Goal: Task Accomplishment & Management: Manage account settings

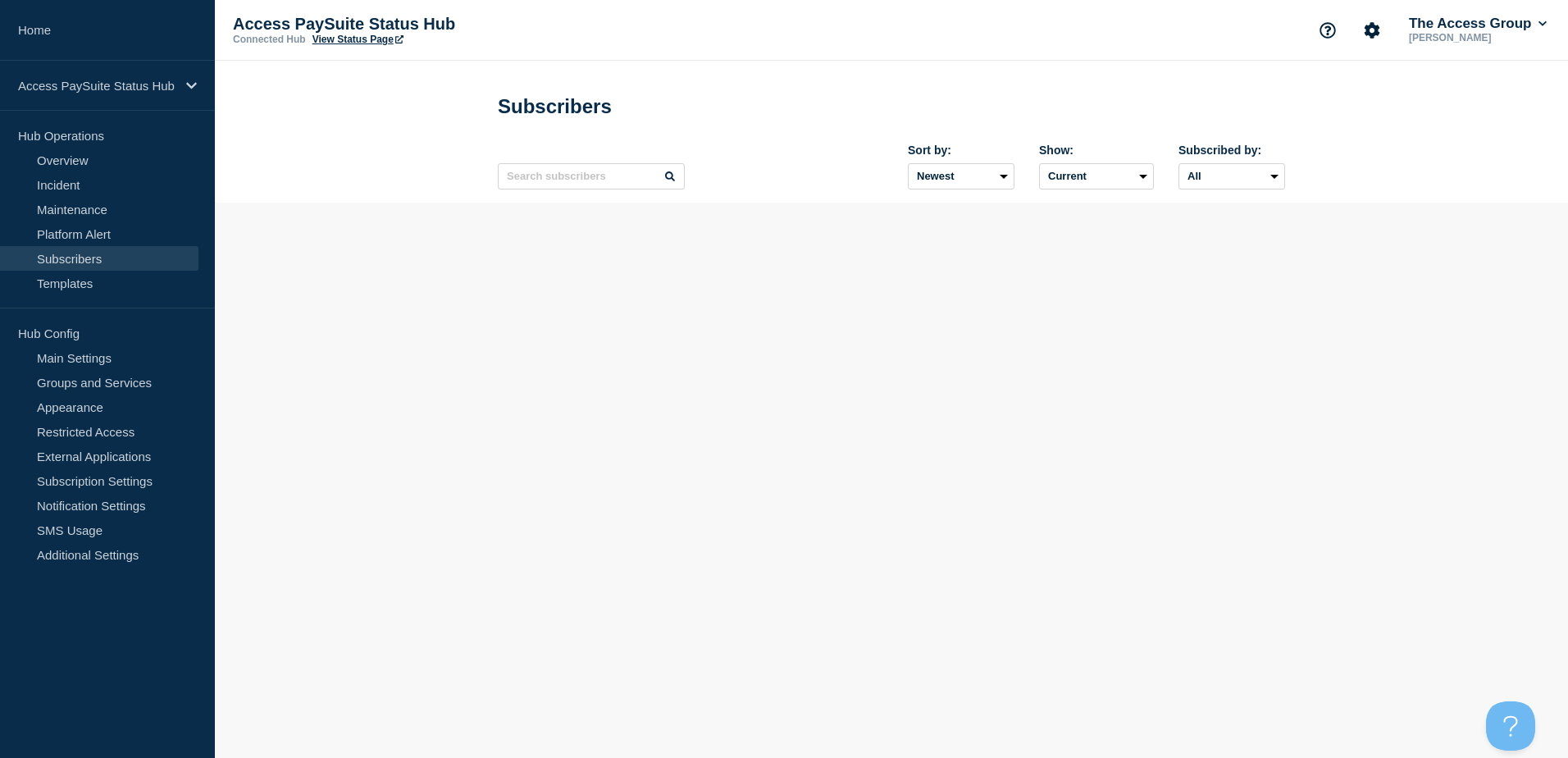
click at [82, 262] on link "Subscribers" at bounding box center [99, 258] width 198 height 25
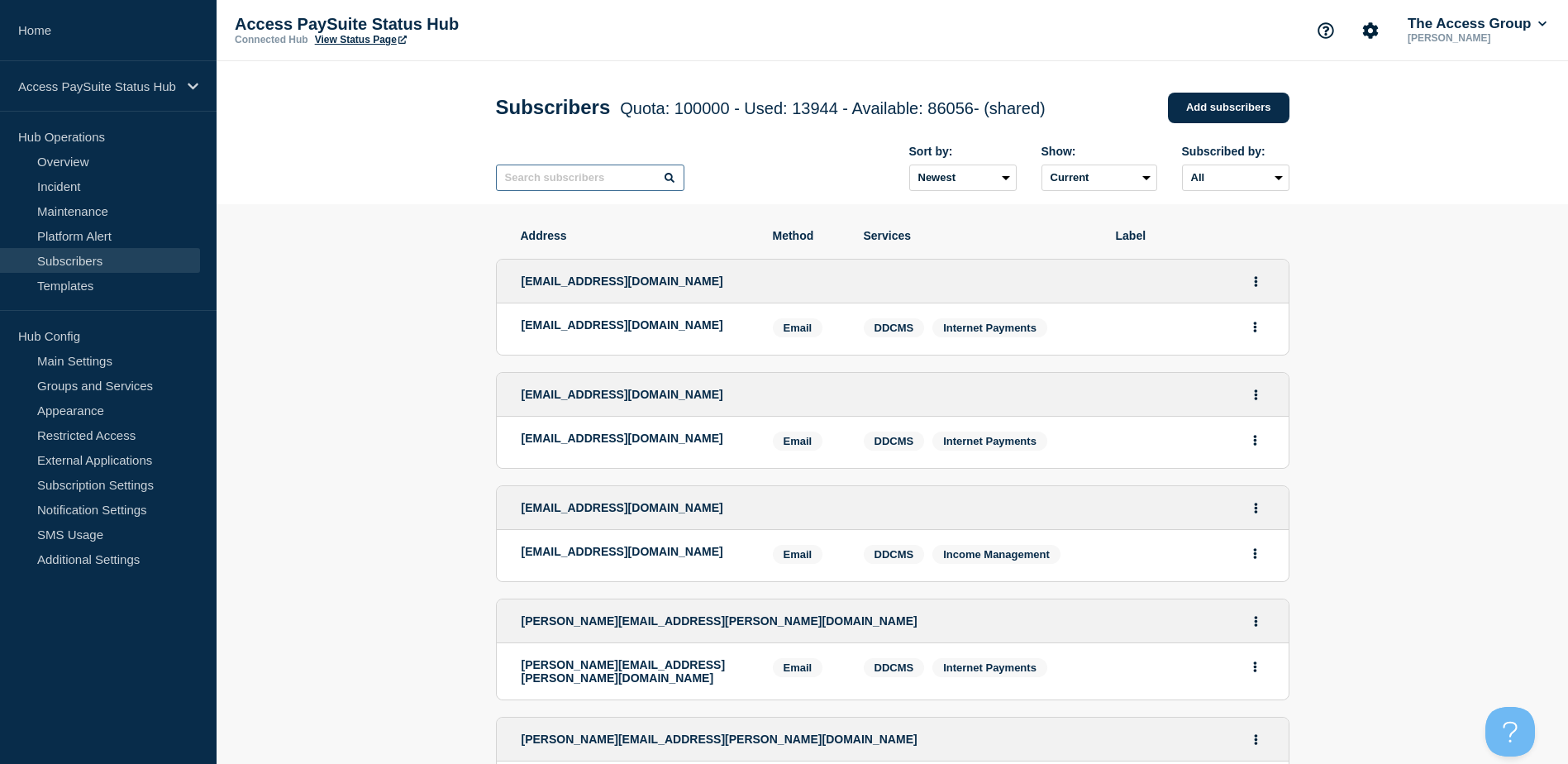
click at [544, 186] on input "text" at bounding box center [590, 178] width 189 height 26
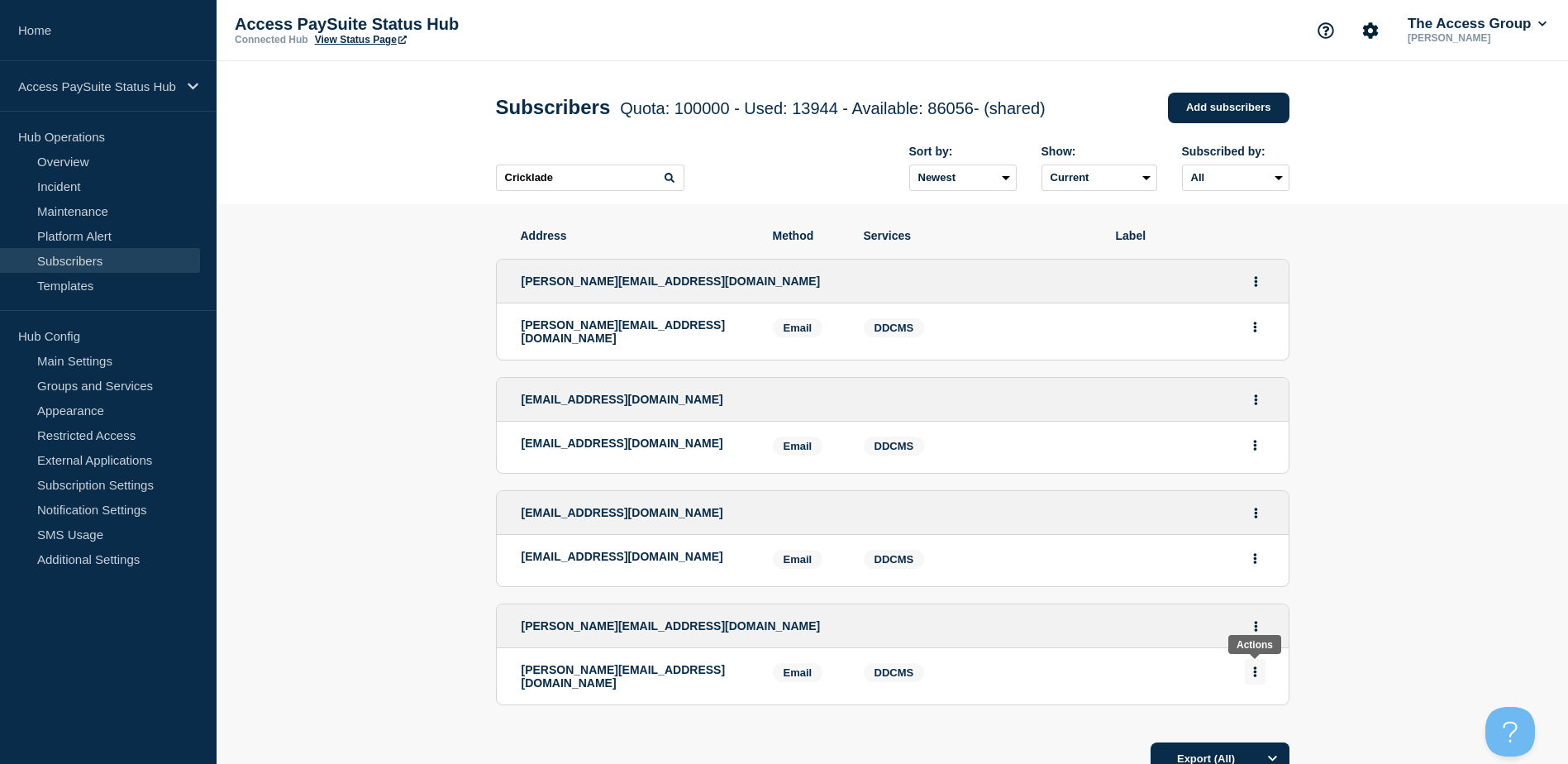
click at [1256, 668] on icon "Actions" at bounding box center [1254, 671] width 3 height 11
click at [1250, 717] on button "Delete" at bounding box center [1255, 719] width 31 height 12
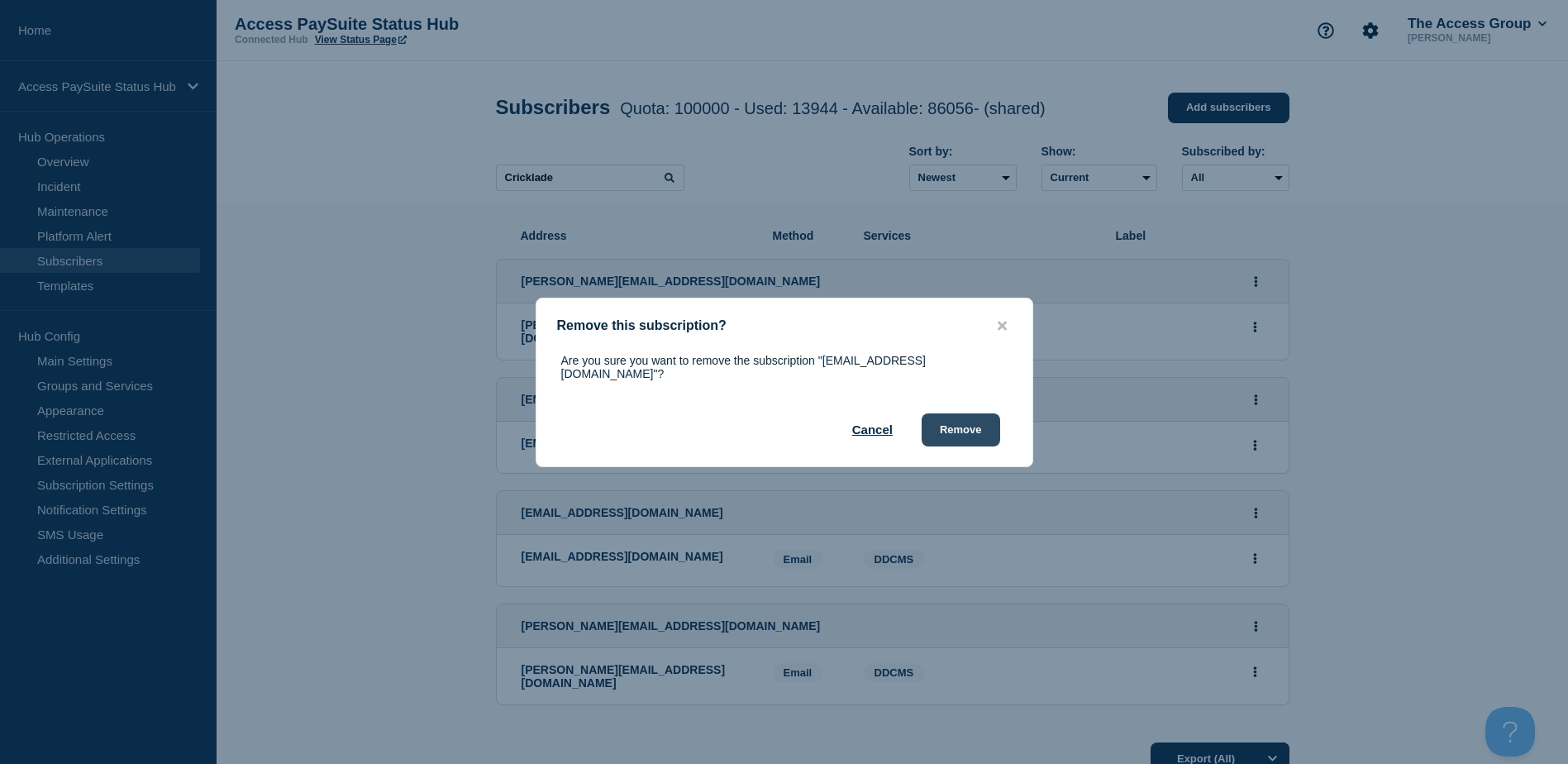
click at [973, 426] on button "Remove" at bounding box center [960, 429] width 79 height 33
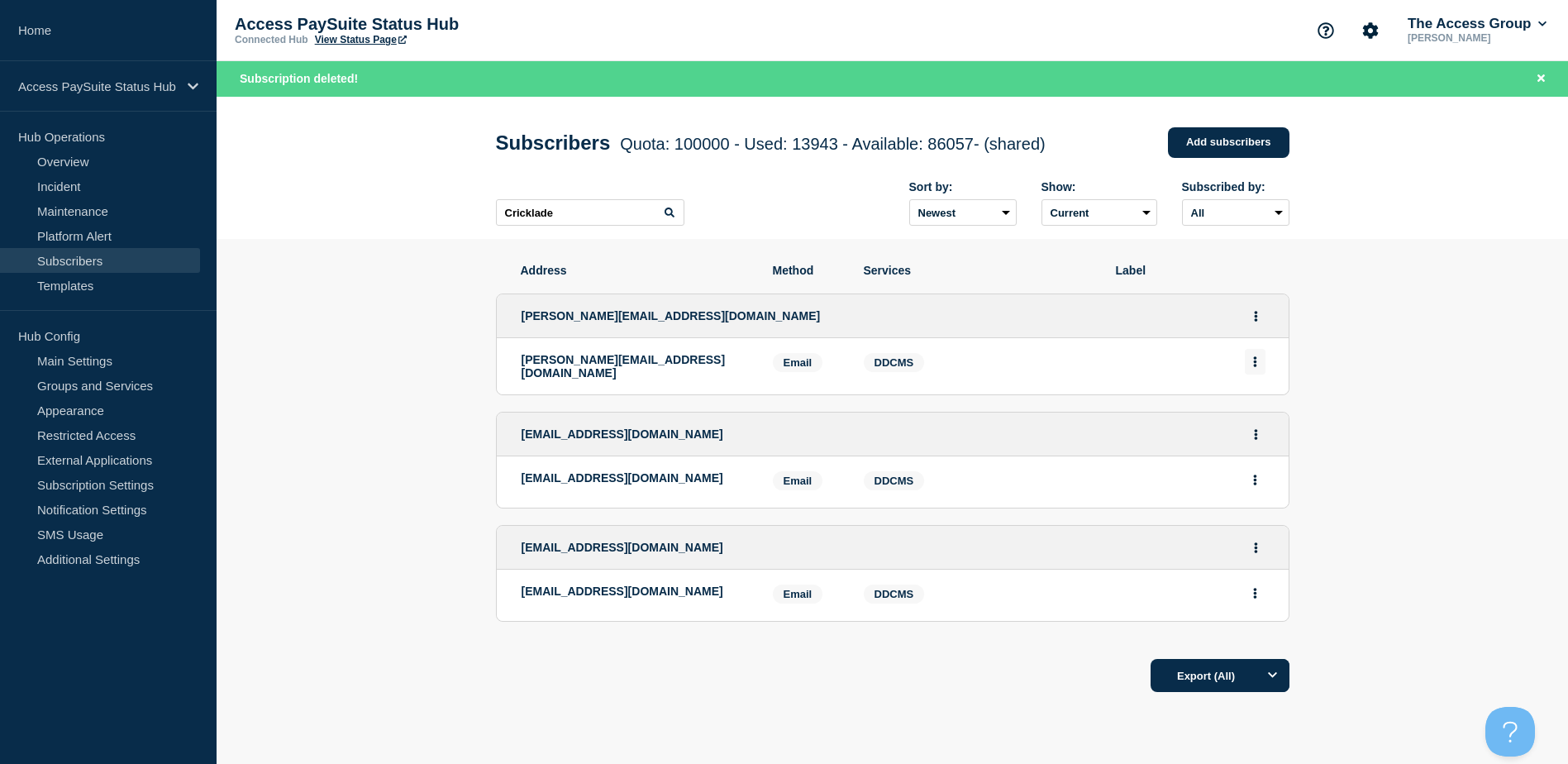
click at [1257, 363] on button "Actions" at bounding box center [1255, 362] width 21 height 26
click at [1255, 415] on button "Delete" at bounding box center [1255, 408] width 31 height 12
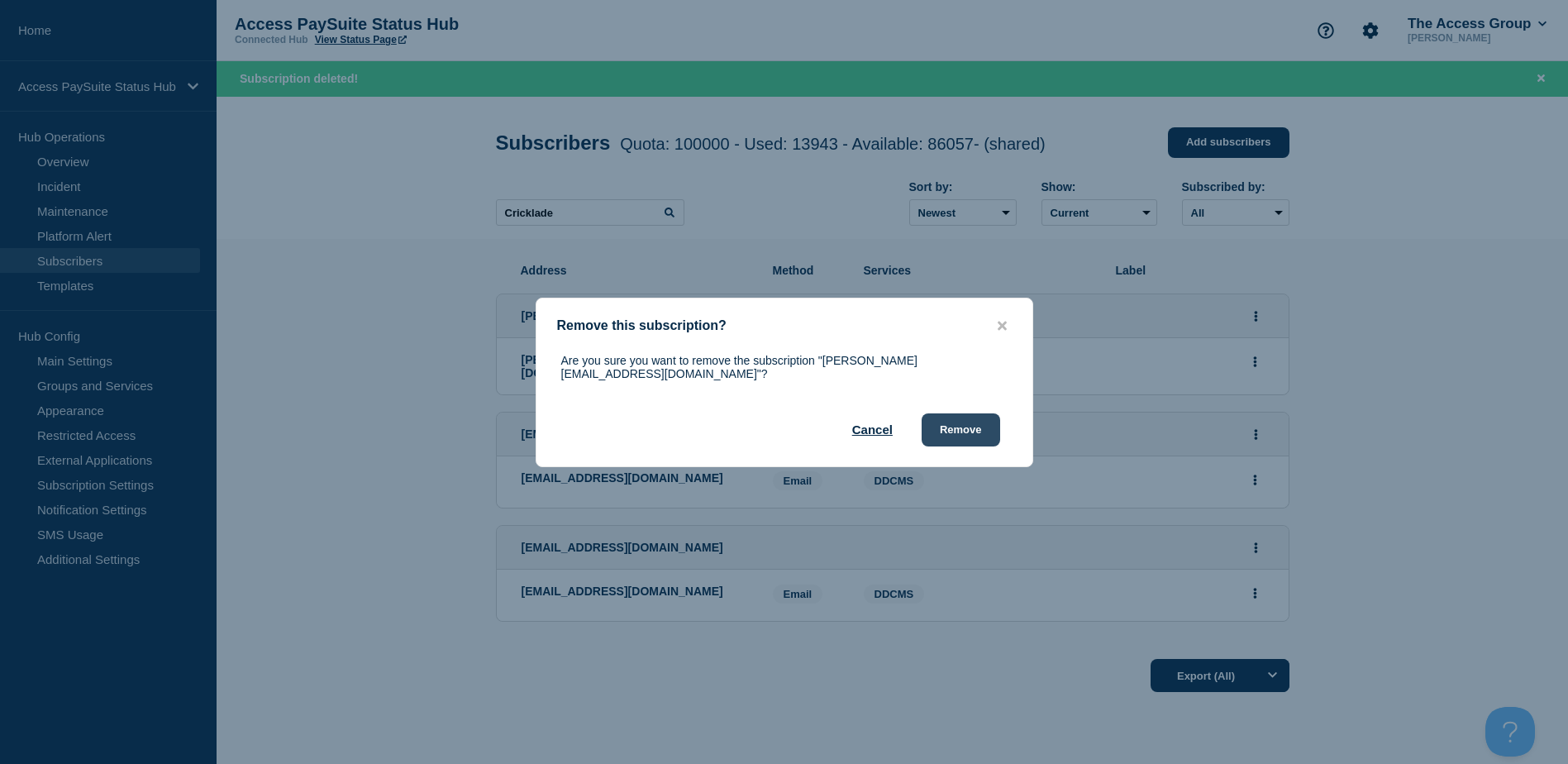
click at [963, 427] on button "Remove" at bounding box center [960, 429] width 79 height 33
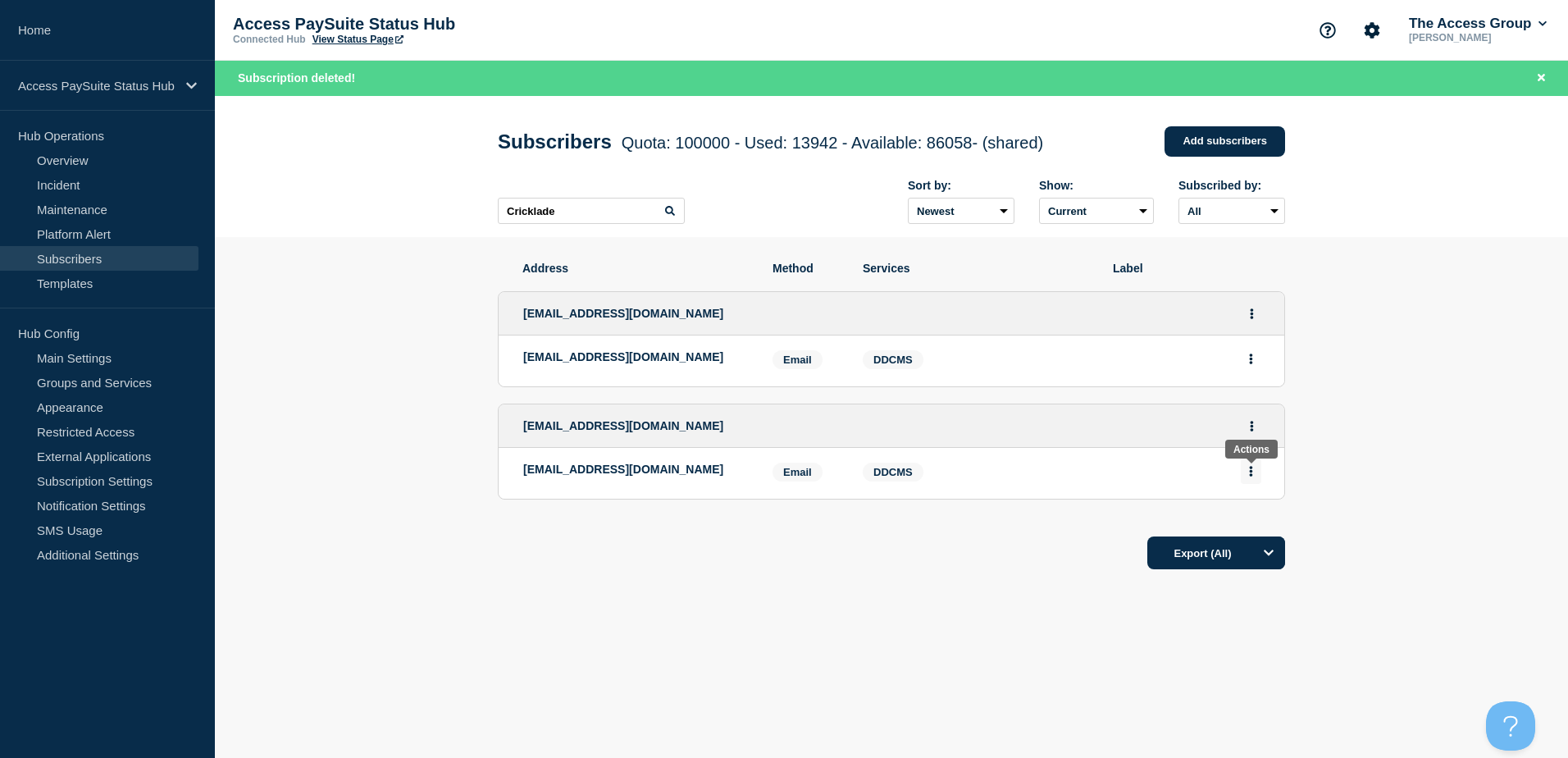
click at [1247, 475] on button "Actions" at bounding box center [1251, 472] width 21 height 26
click at [1252, 518] on button "Delete" at bounding box center [1251, 518] width 31 height 12
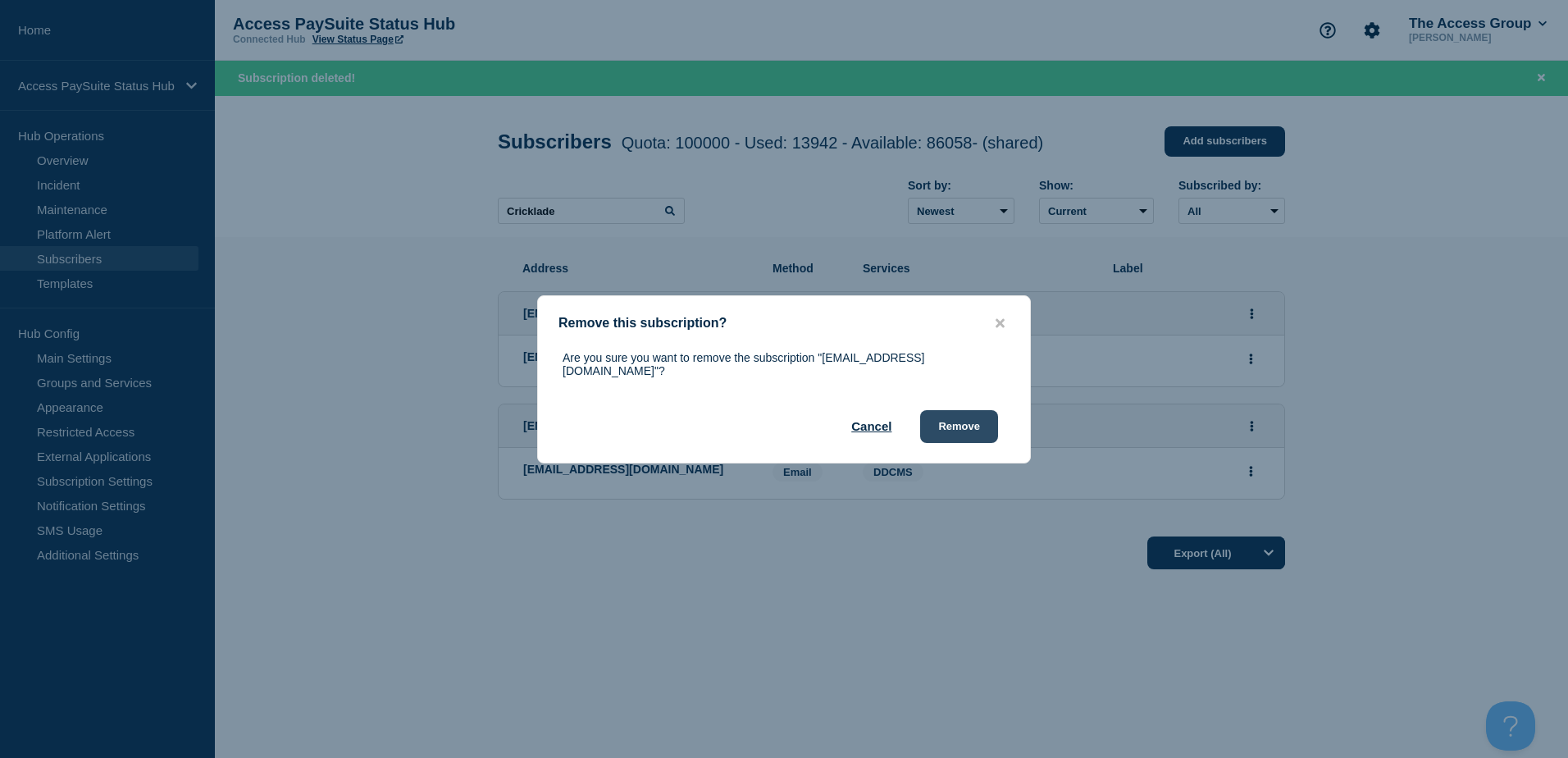
click at [953, 425] on button "Remove" at bounding box center [959, 426] width 78 height 33
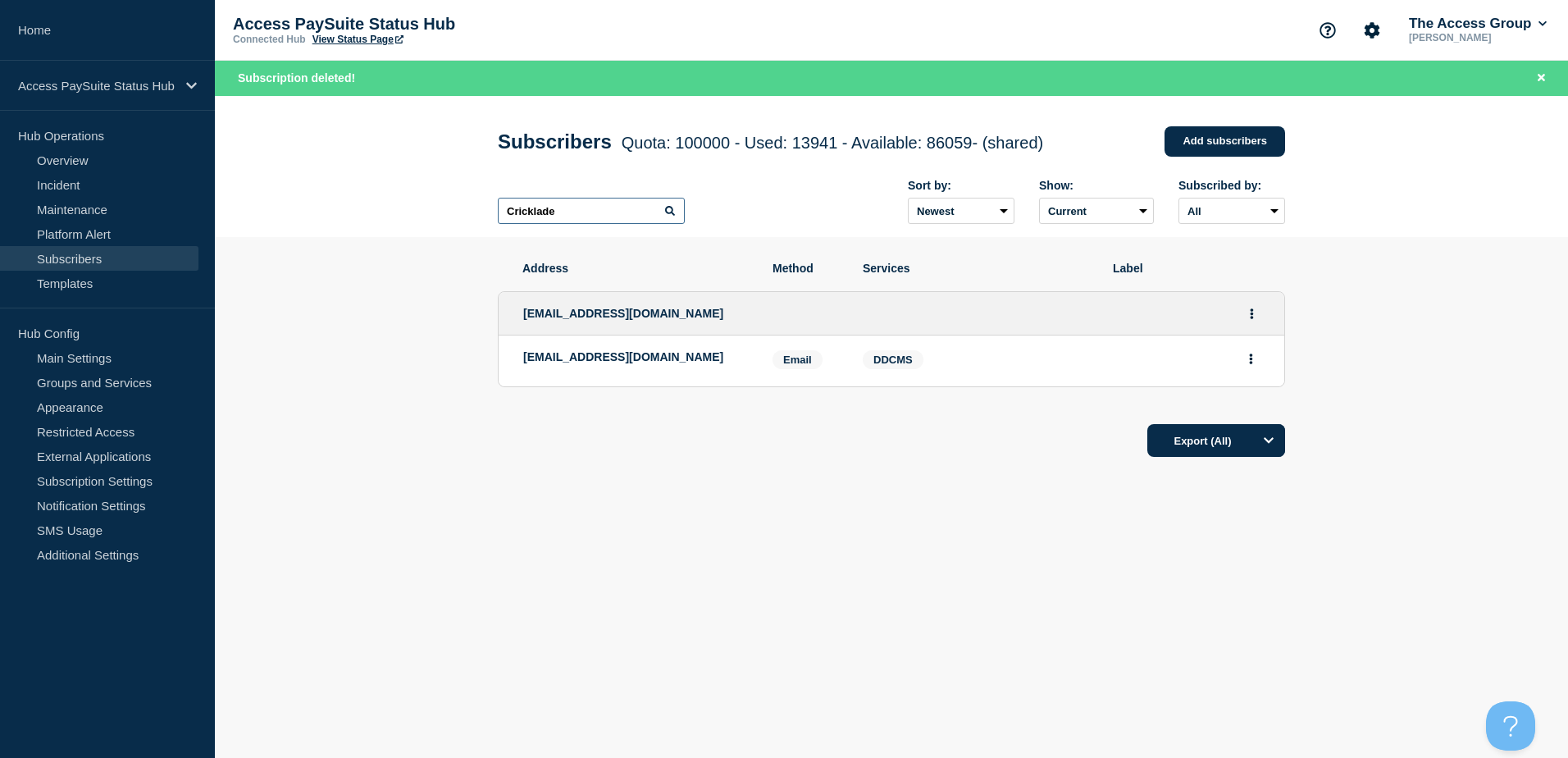
click at [568, 209] on input "Cricklade" at bounding box center [591, 211] width 187 height 26
drag, startPoint x: 545, startPoint y: 215, endPoint x: 298, endPoint y: 213, distance: 247.0
click at [298, 213] on header "Subscribers Quota: 100000 - Used: 13941 - Available: 86059 - (shared) Quota Use…" at bounding box center [891, 166] width 1353 height 142
paste input "[DOMAIN_NAME]"
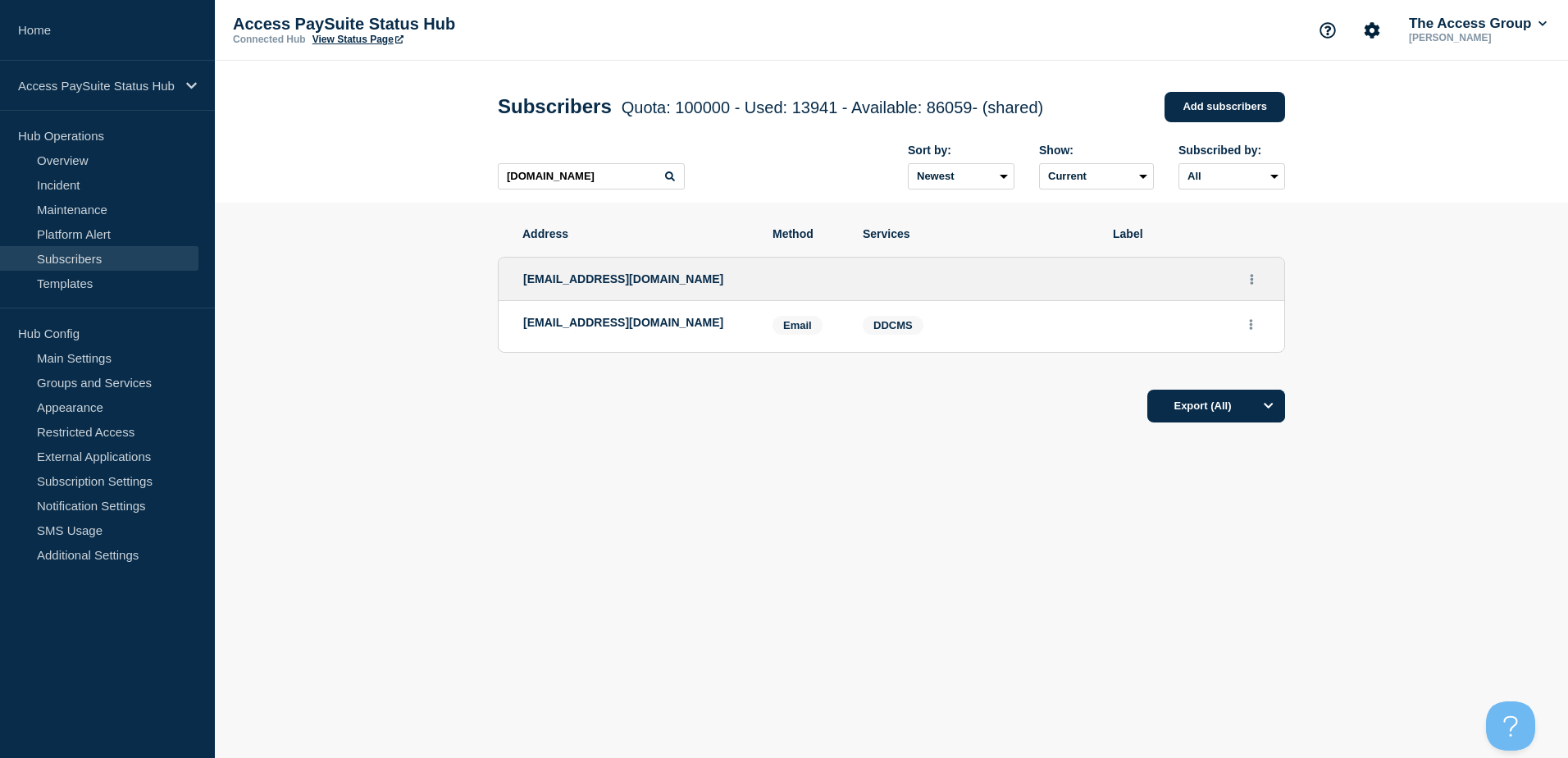
click at [675, 181] on icon at bounding box center [671, 176] width 10 height 10
click at [670, 179] on icon at bounding box center [671, 176] width 10 height 10
click at [1250, 330] on icon "Actions" at bounding box center [1251, 324] width 3 height 11
click at [1247, 373] on button "Delete" at bounding box center [1251, 371] width 31 height 12
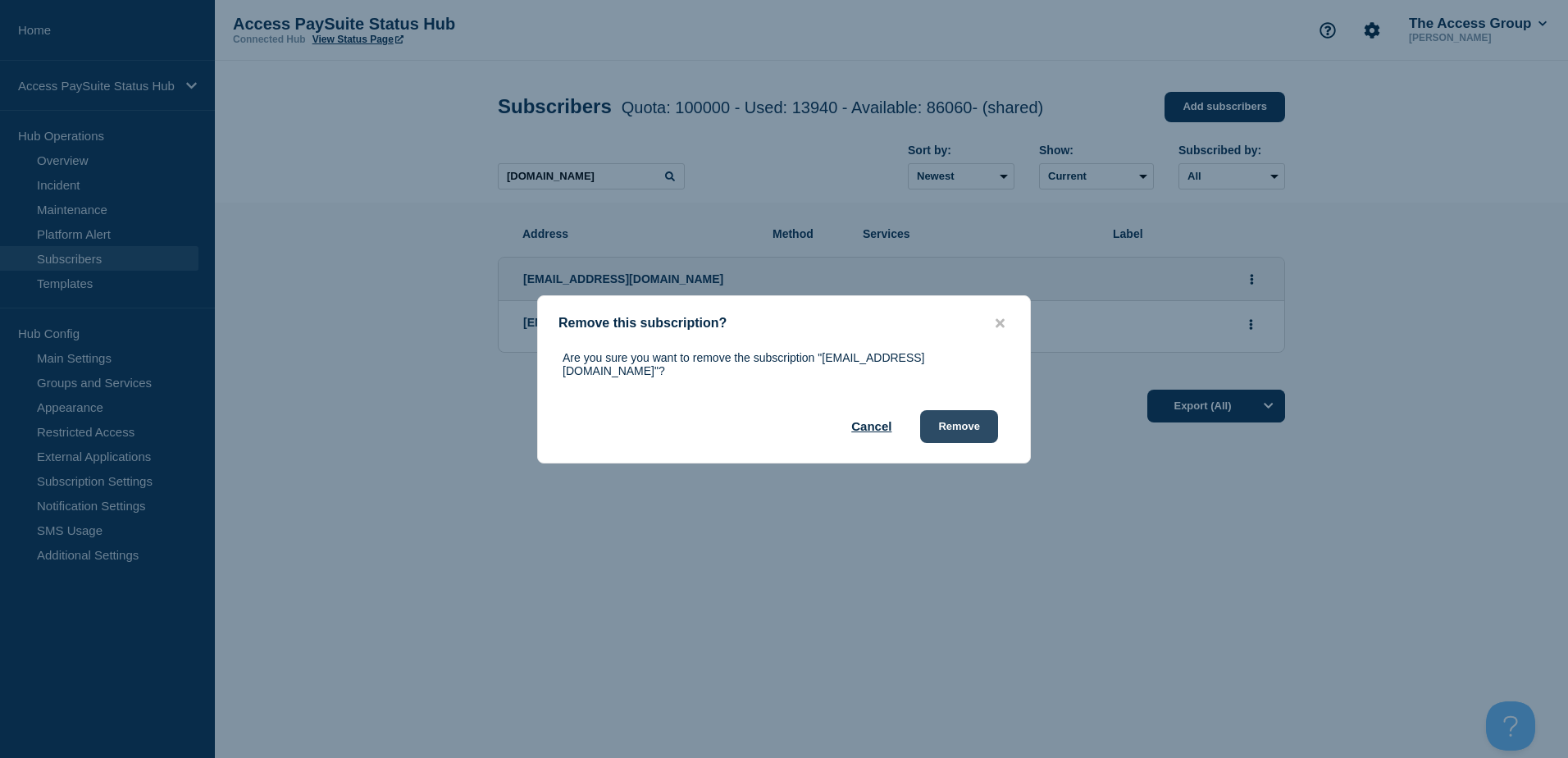
click at [956, 434] on button "Remove" at bounding box center [959, 426] width 78 height 33
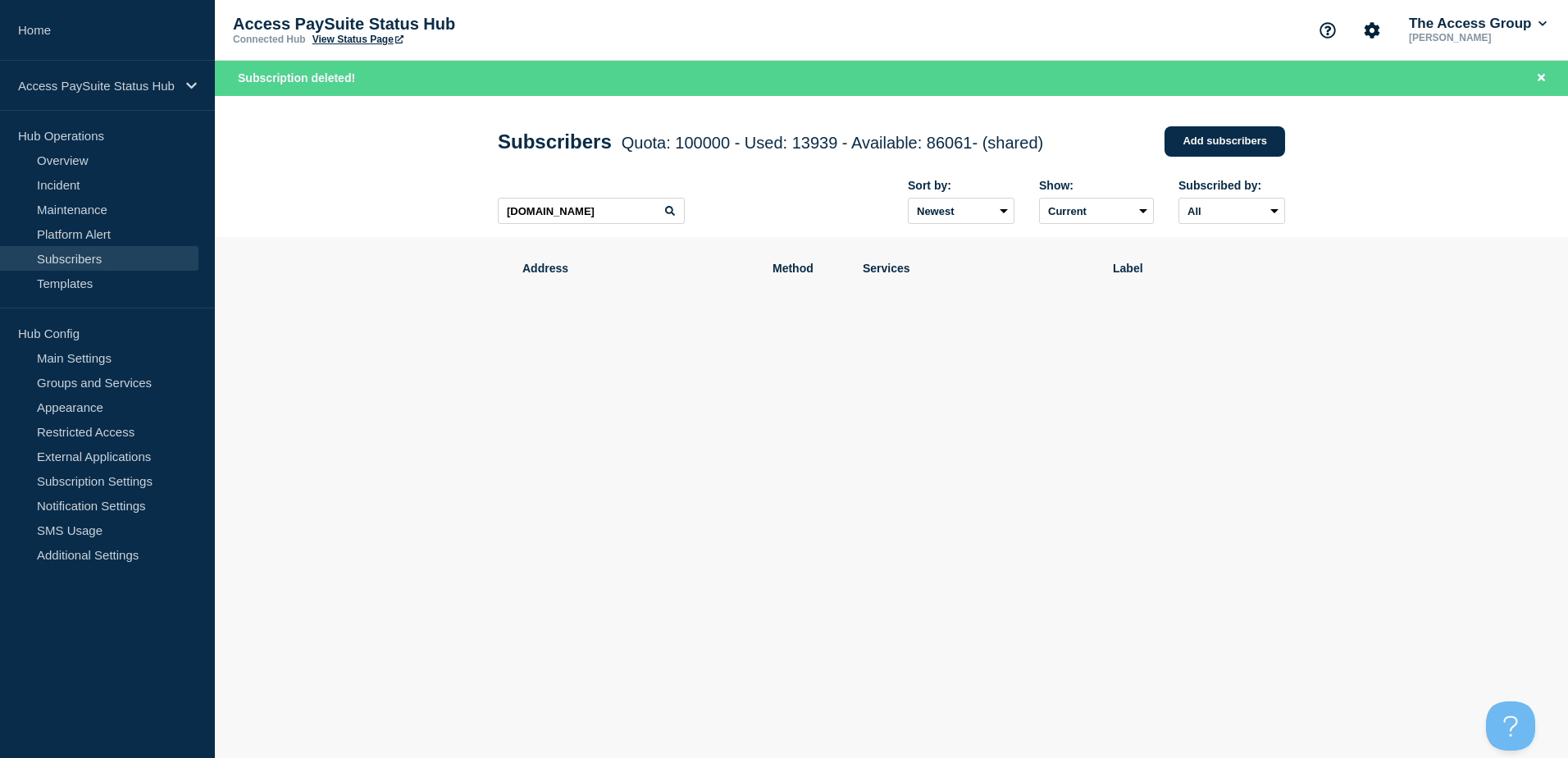
drag, startPoint x: 1088, startPoint y: 426, endPoint x: 1104, endPoint y: 432, distance: 17.1
click at [1088, 426] on div "Address Method Services Label" at bounding box center [891, 345] width 787 height 216
drag, startPoint x: 630, startPoint y: 209, endPoint x: 494, endPoint y: 206, distance: 136.0
click at [494, 206] on div "Subscribers Quota: 100000 - Used: 13939 - Available: 86061 - (shared) Quota Use…" at bounding box center [891, 166] width 824 height 142
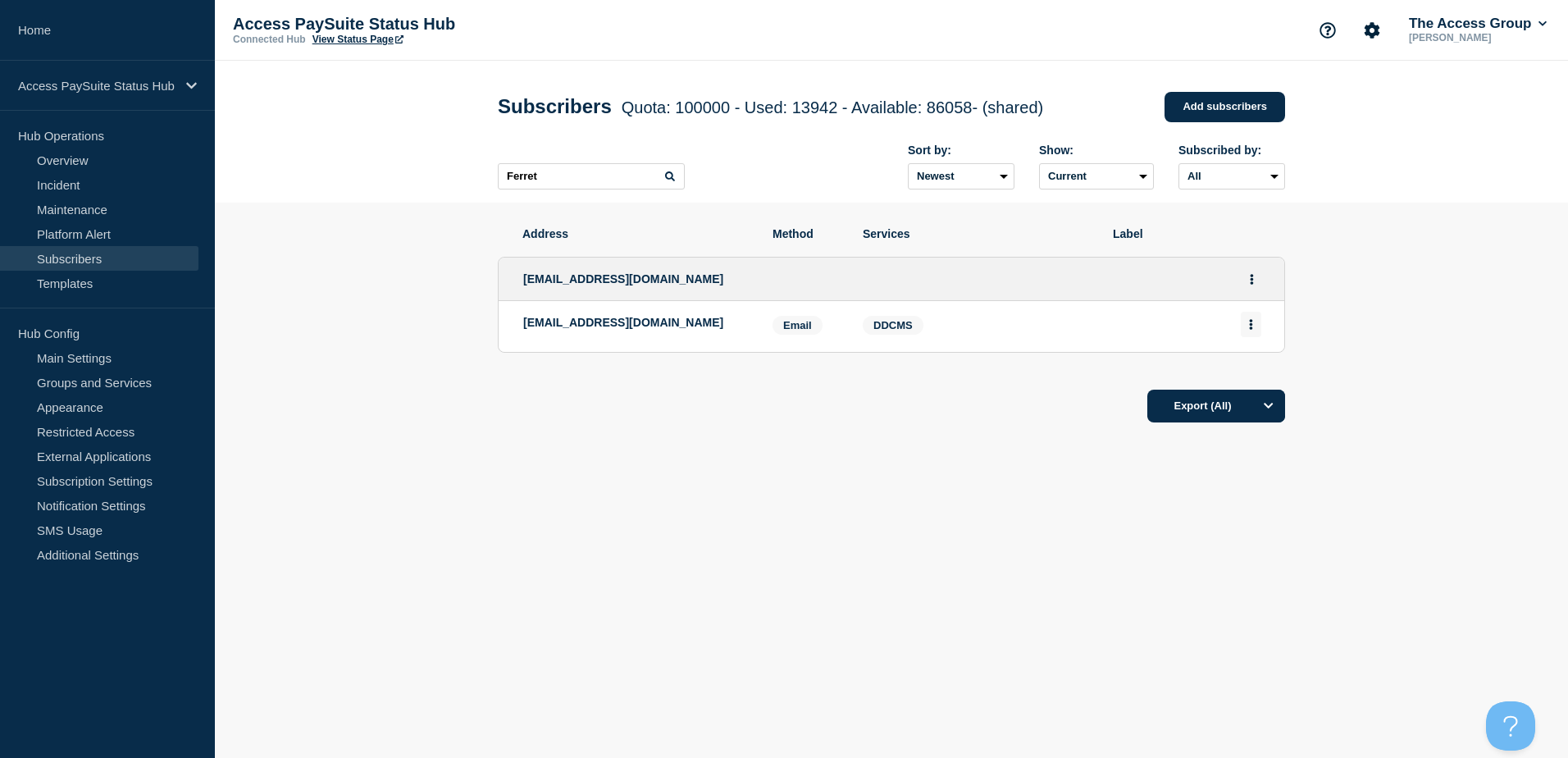
click at [1248, 327] on button "Actions" at bounding box center [1251, 325] width 21 height 26
click at [1247, 375] on button "Delete" at bounding box center [1251, 371] width 31 height 12
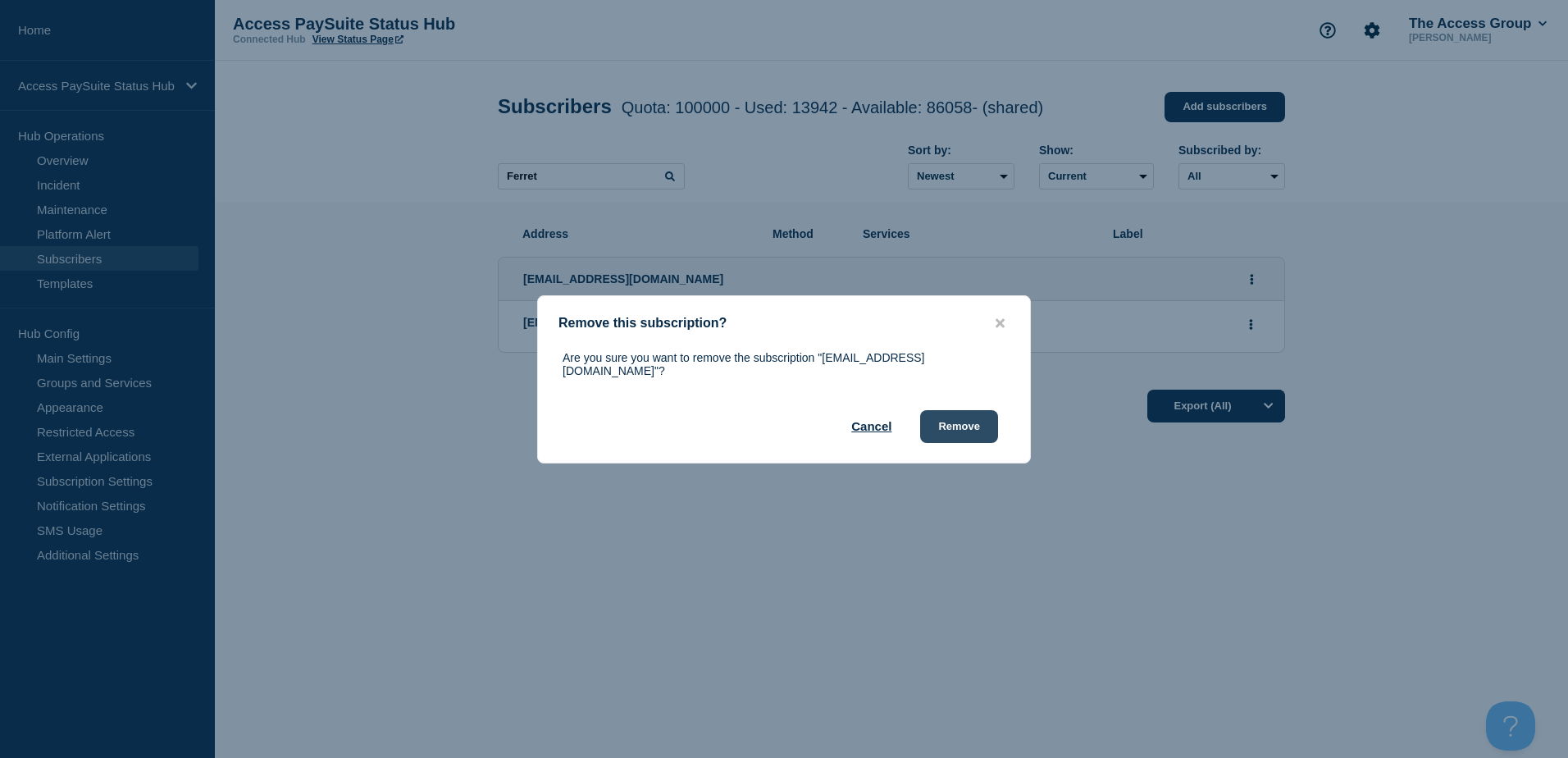
click at [967, 427] on button "Remove" at bounding box center [959, 426] width 78 height 33
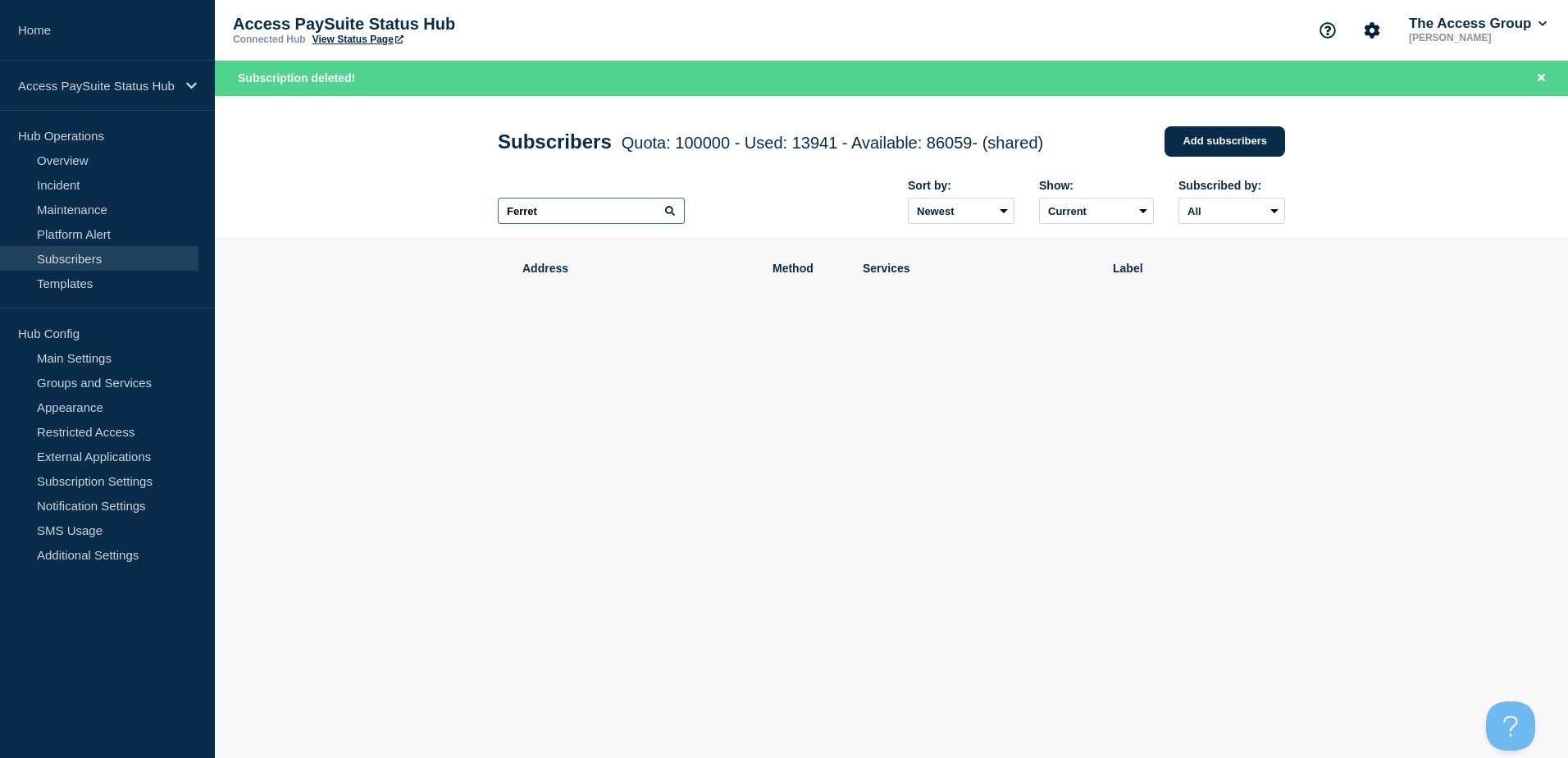
click at [559, 206] on input "Ferret" at bounding box center [591, 211] width 187 height 26
drag, startPoint x: 562, startPoint y: 212, endPoint x: 427, endPoint y: 213, distance: 135.0
click at [427, 213] on header "Subscribers Quota: 100000 - Used: 13941 - Available: 86059 - (shared) Quota Use…" at bounding box center [891, 166] width 1353 height 142
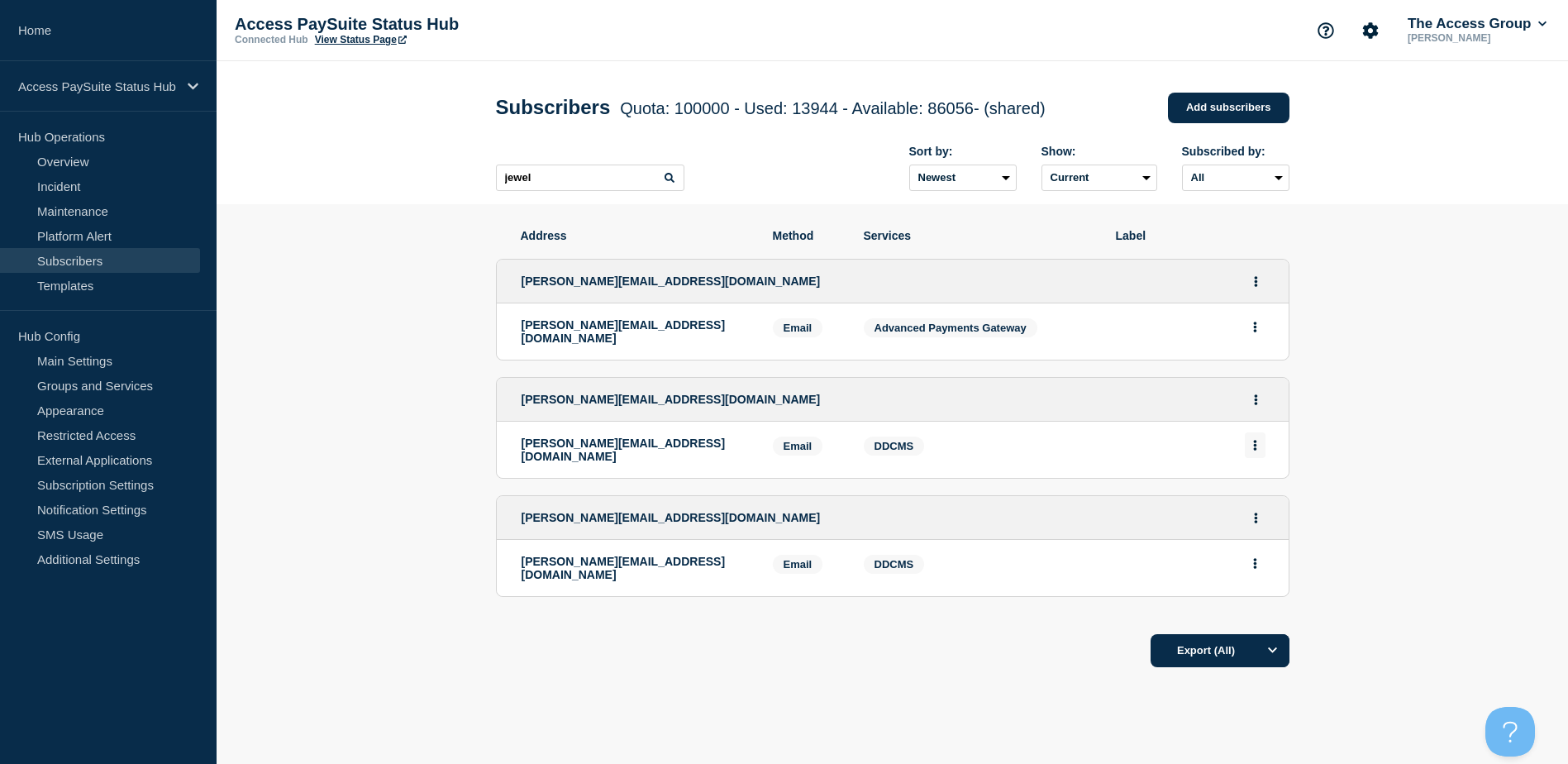
click at [1253, 445] on icon "Actions" at bounding box center [1255, 445] width 4 height 11
click at [1256, 489] on button "Delete" at bounding box center [1255, 492] width 31 height 12
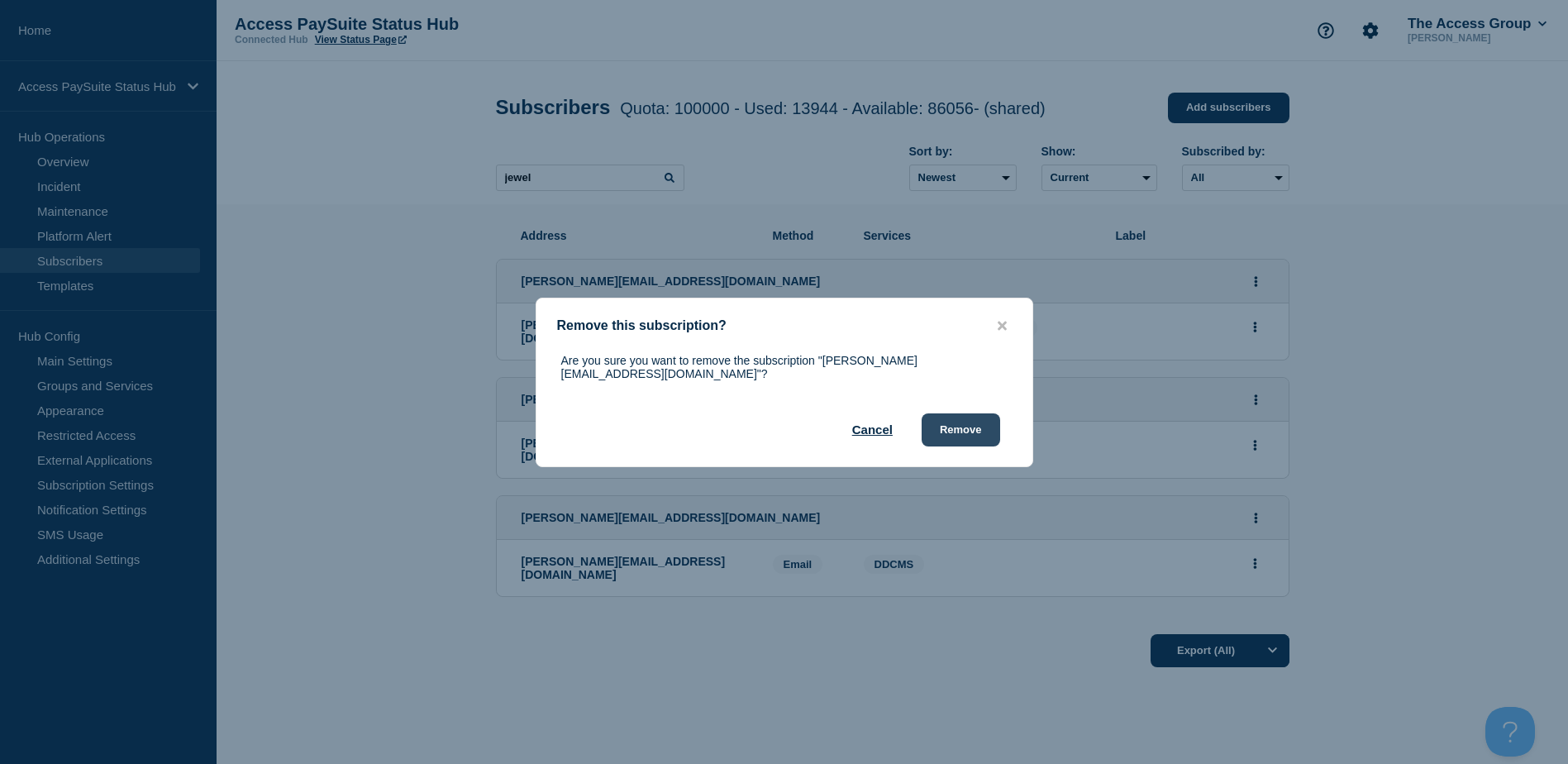
click at [986, 428] on button "Remove" at bounding box center [960, 429] width 79 height 33
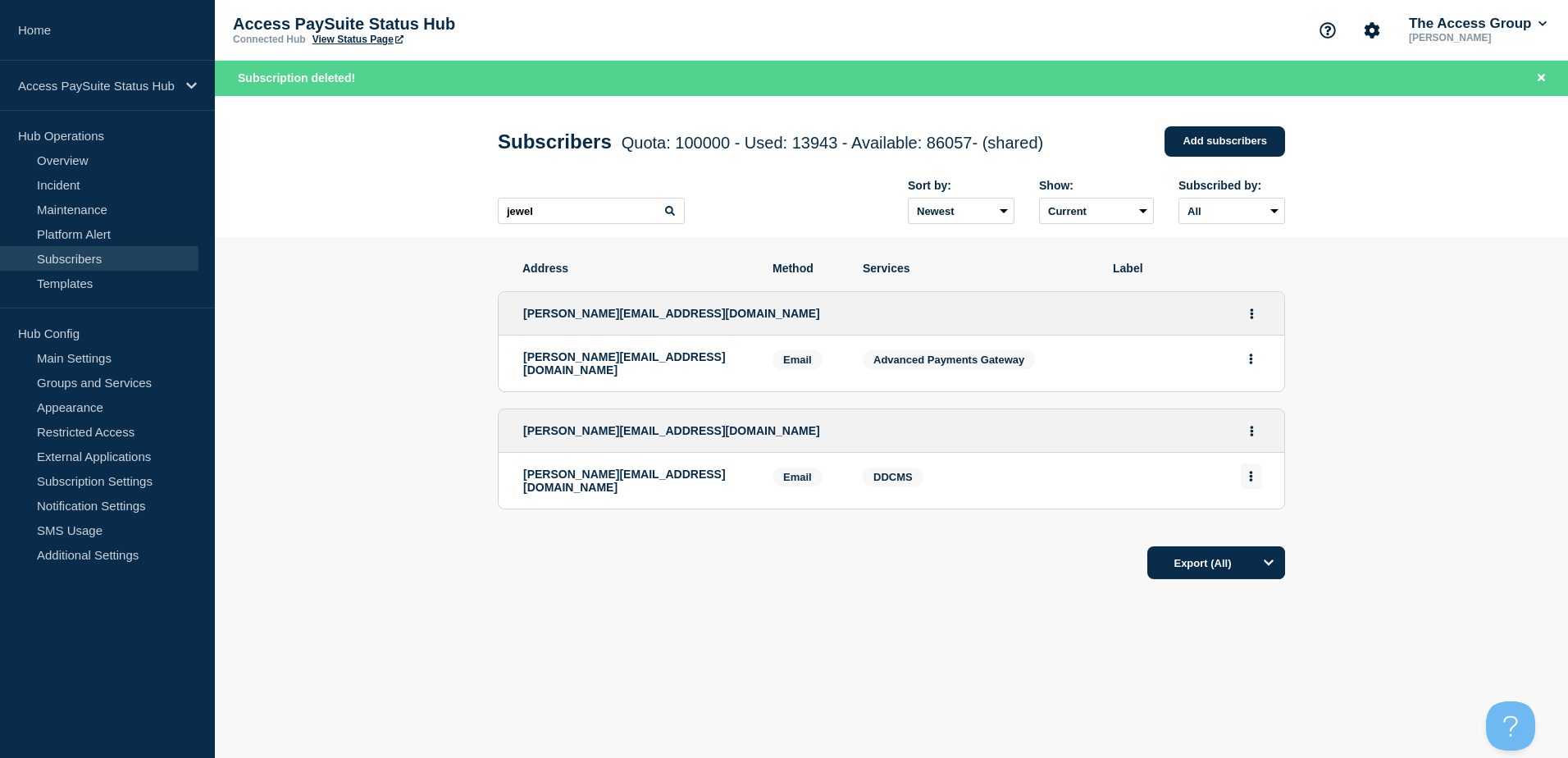
click at [1251, 475] on icon "Actions" at bounding box center [1251, 476] width 3 height 11
click at [1246, 521] on button "Delete" at bounding box center [1251, 523] width 31 height 12
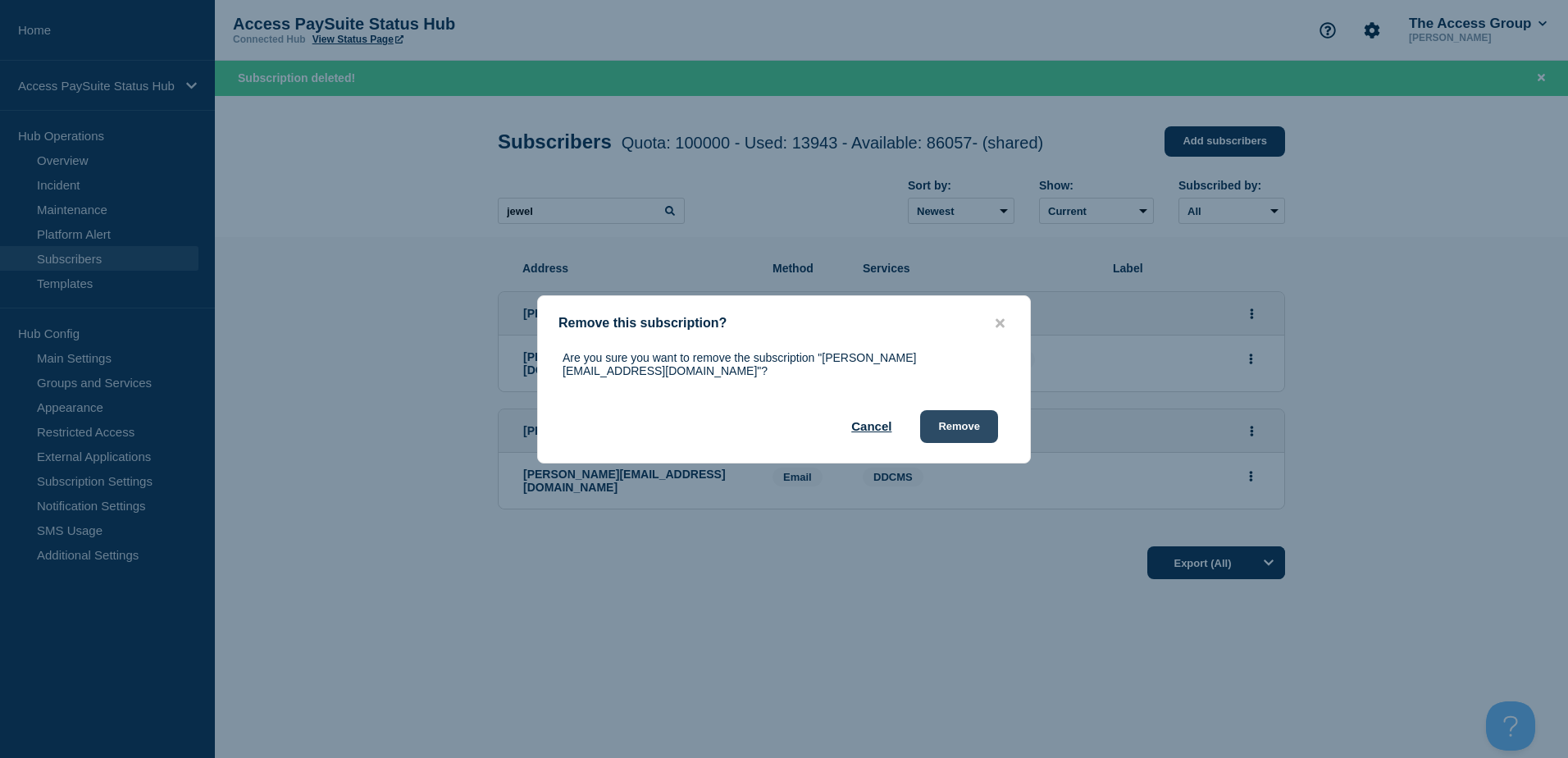
click at [957, 418] on button "Remove" at bounding box center [959, 426] width 78 height 33
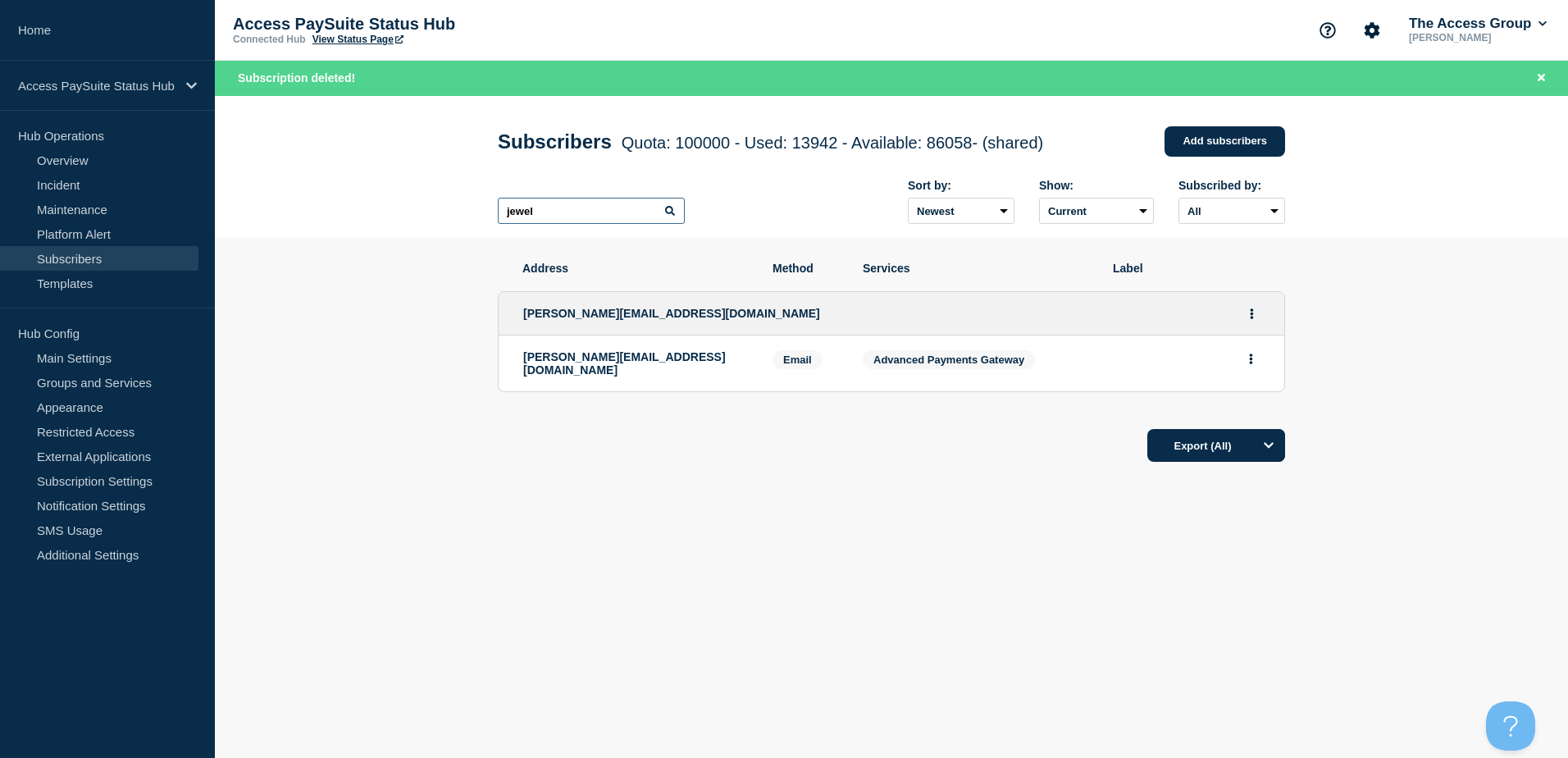
drag, startPoint x: 560, startPoint y: 213, endPoint x: 481, endPoint y: 210, distance: 79.1
click at [482, 210] on div "Subscribers Quota: 100000 - Used: 13942 - Available: 86058 - (shared) Quota Use…" at bounding box center [891, 166] width 824 height 142
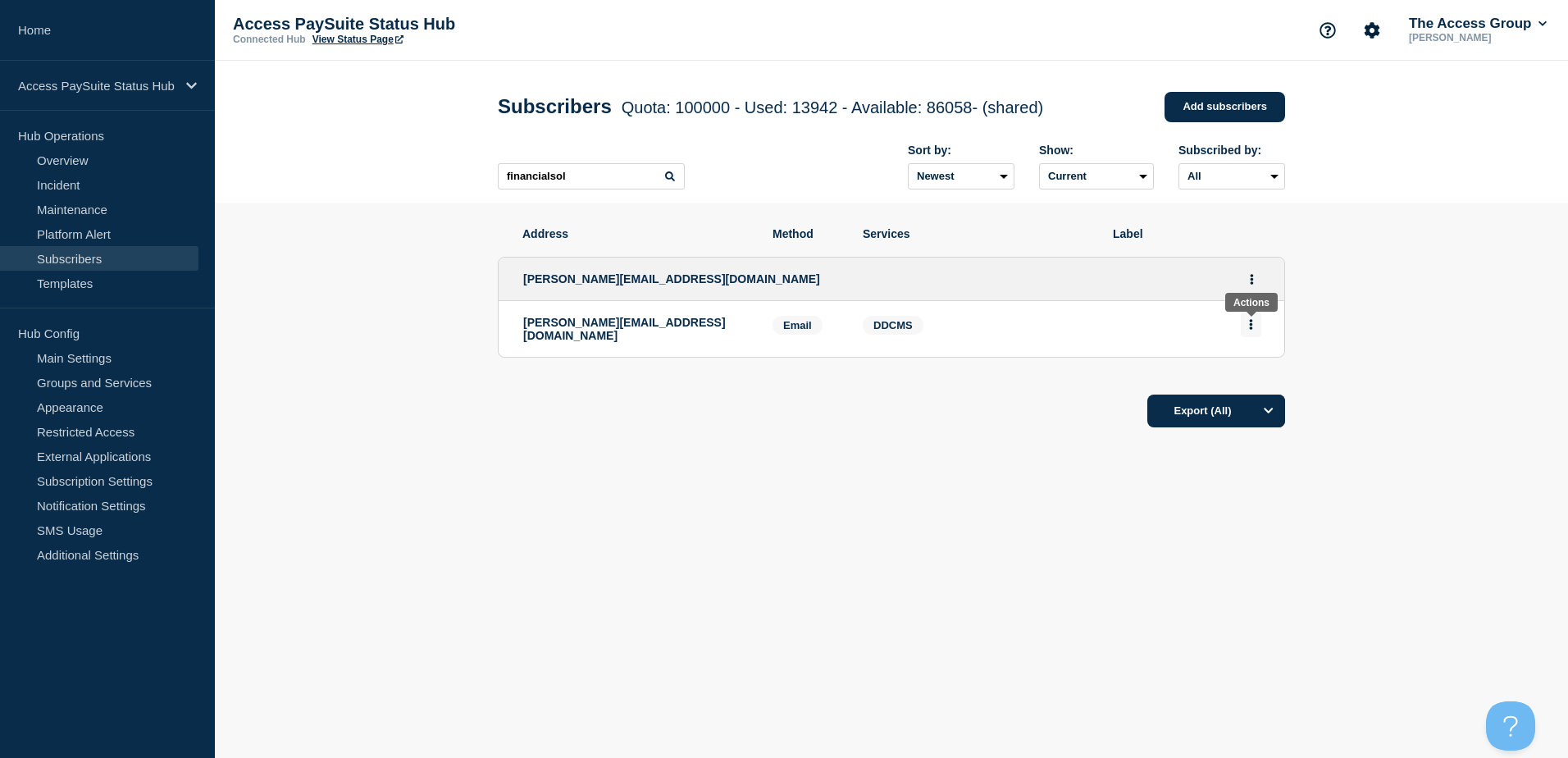
click at [1253, 330] on button "Actions" at bounding box center [1251, 325] width 21 height 26
click at [1256, 378] on button "Delete" at bounding box center [1251, 371] width 31 height 12
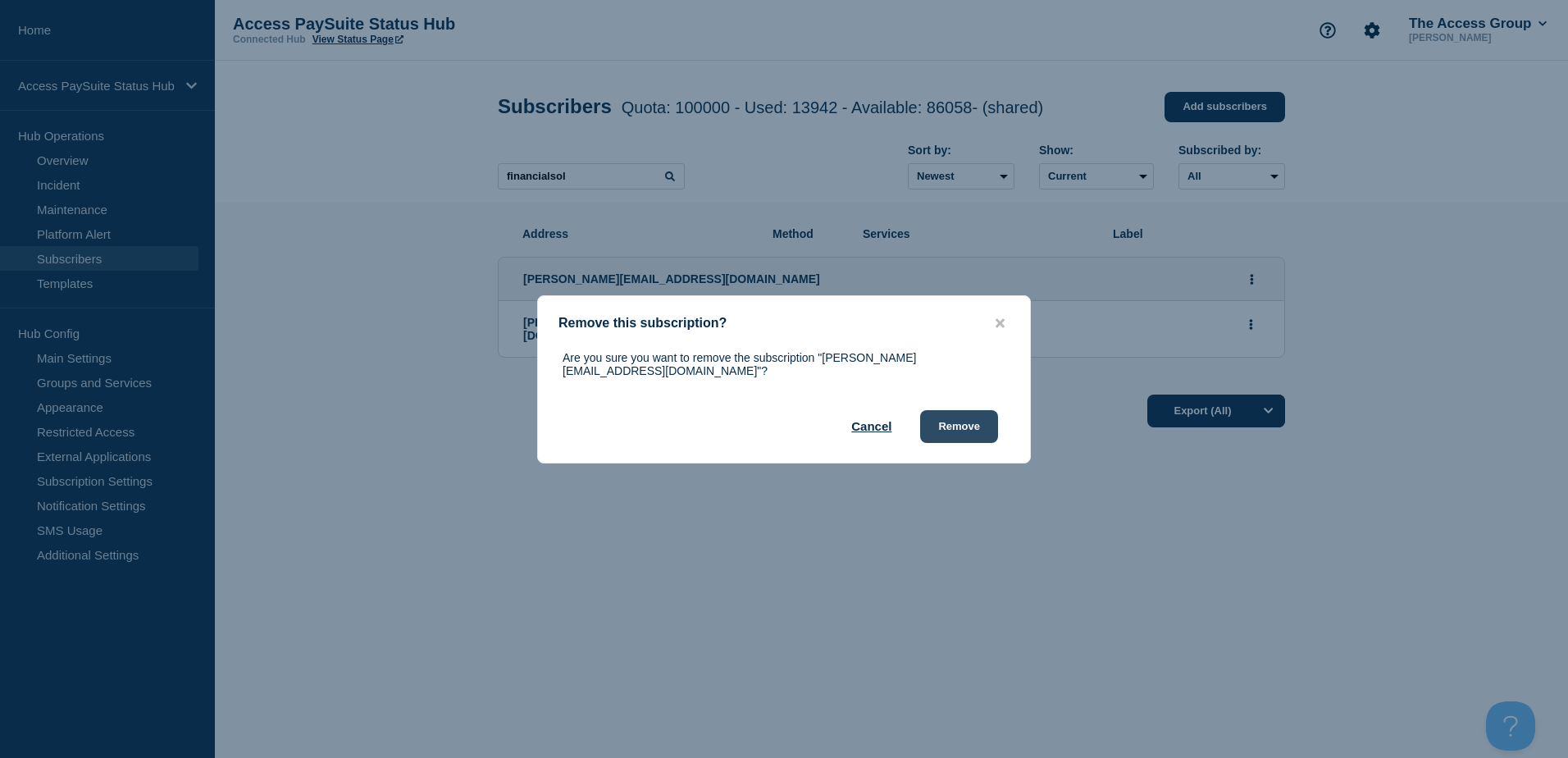
click at [969, 421] on button "Remove" at bounding box center [959, 426] width 78 height 33
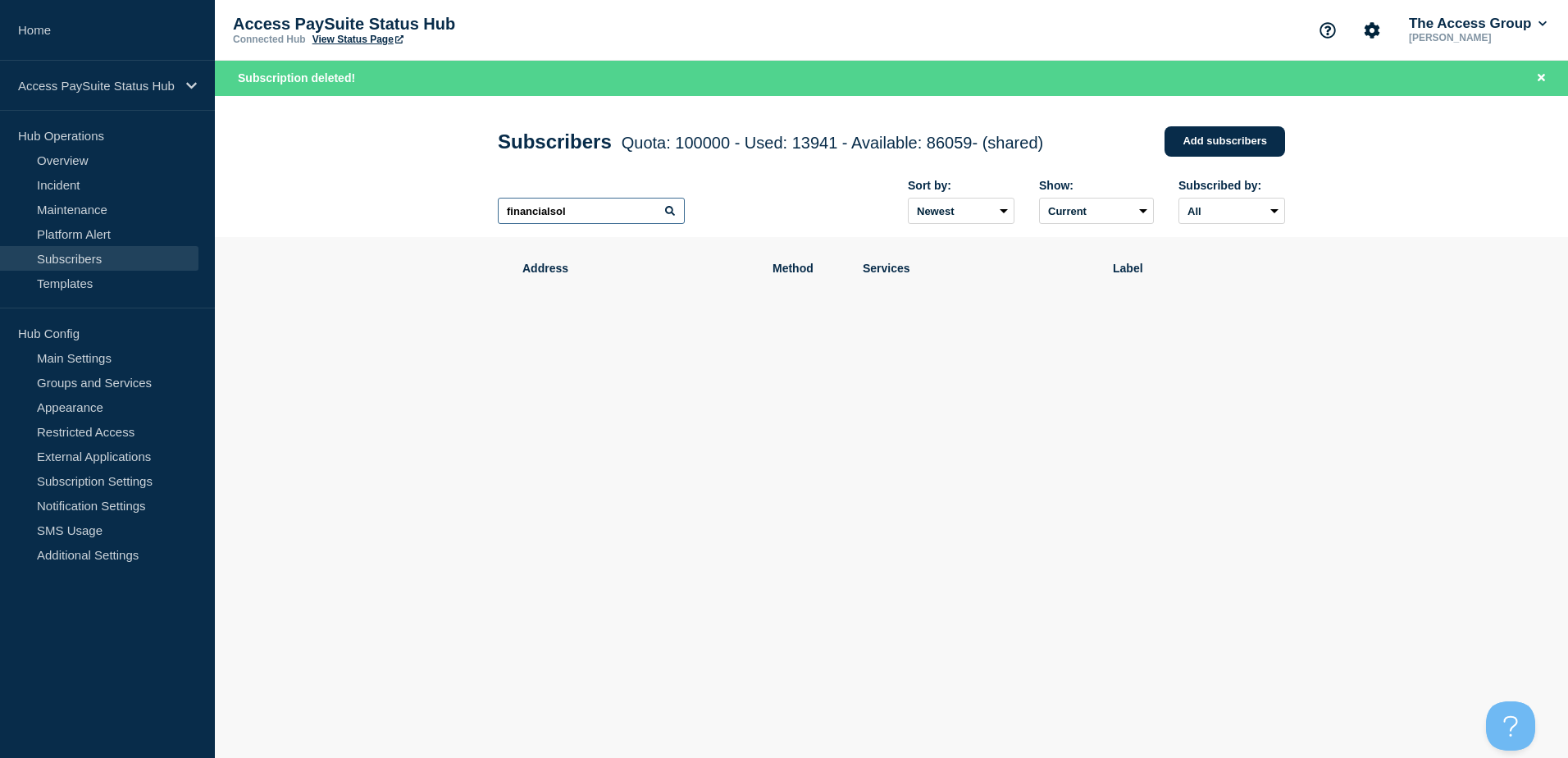
click at [584, 217] on input "financialsol" at bounding box center [591, 211] width 187 height 26
drag, startPoint x: 588, startPoint y: 215, endPoint x: 434, endPoint y: 215, distance: 154.0
click at [435, 215] on header "Subscribers Quota: 100000 - Used: 13941 - Available: 86059 - (shared) Quota Use…" at bounding box center [891, 166] width 1353 height 142
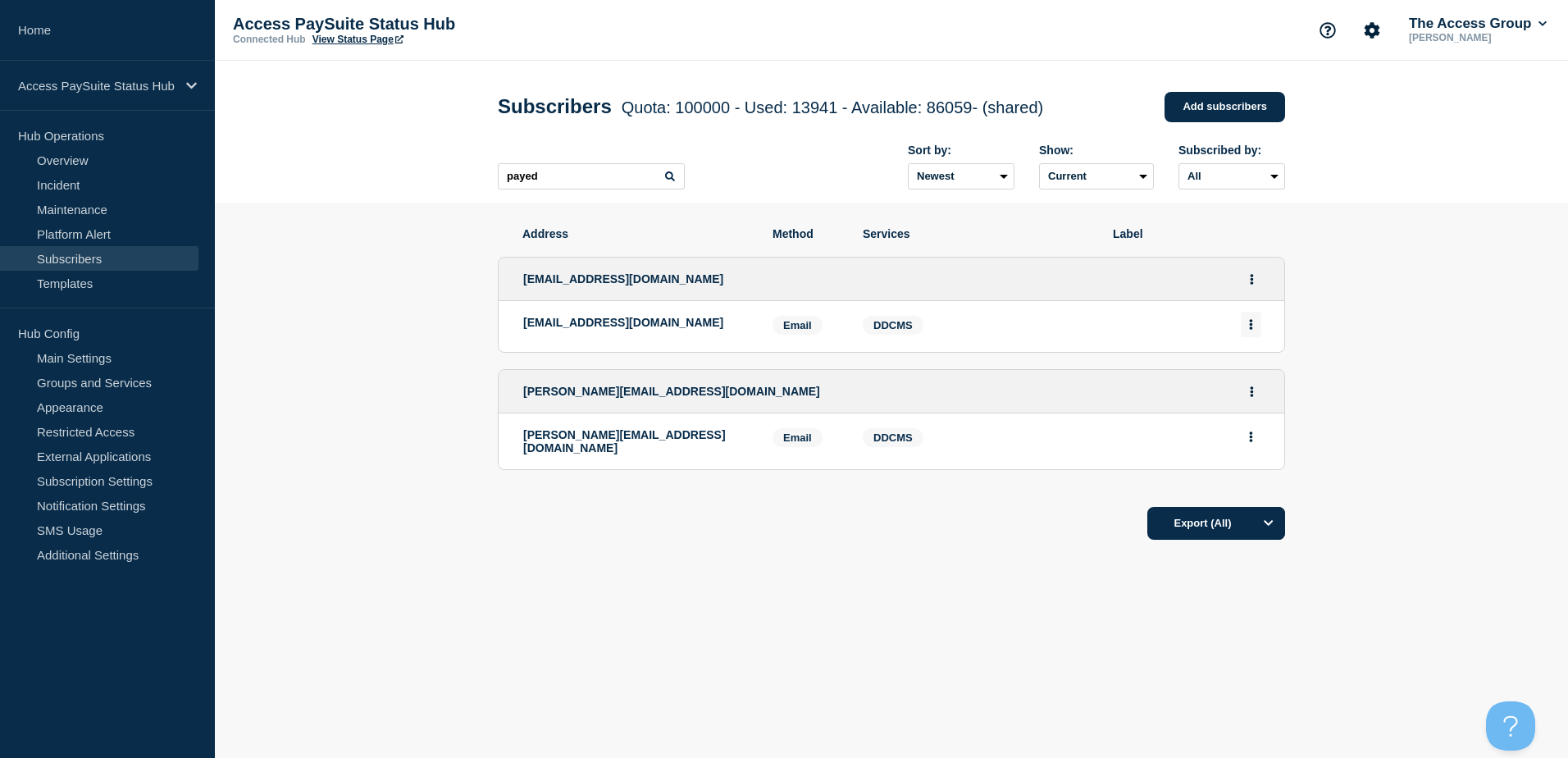
click at [1255, 331] on button "Actions" at bounding box center [1251, 325] width 21 height 26
click at [1242, 376] on button "Delete" at bounding box center [1251, 371] width 31 height 12
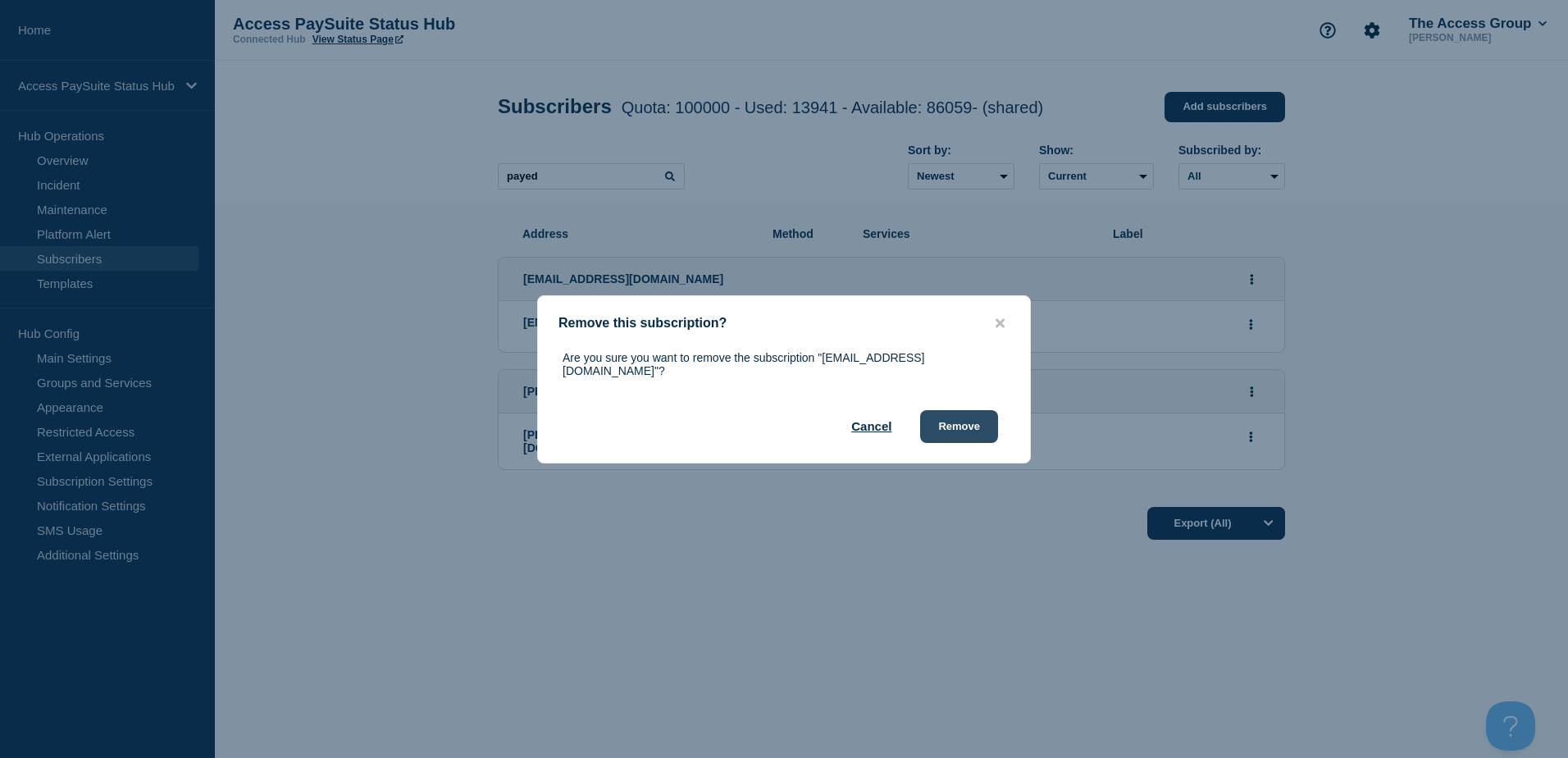
click at [966, 420] on button "Remove" at bounding box center [959, 426] width 78 height 33
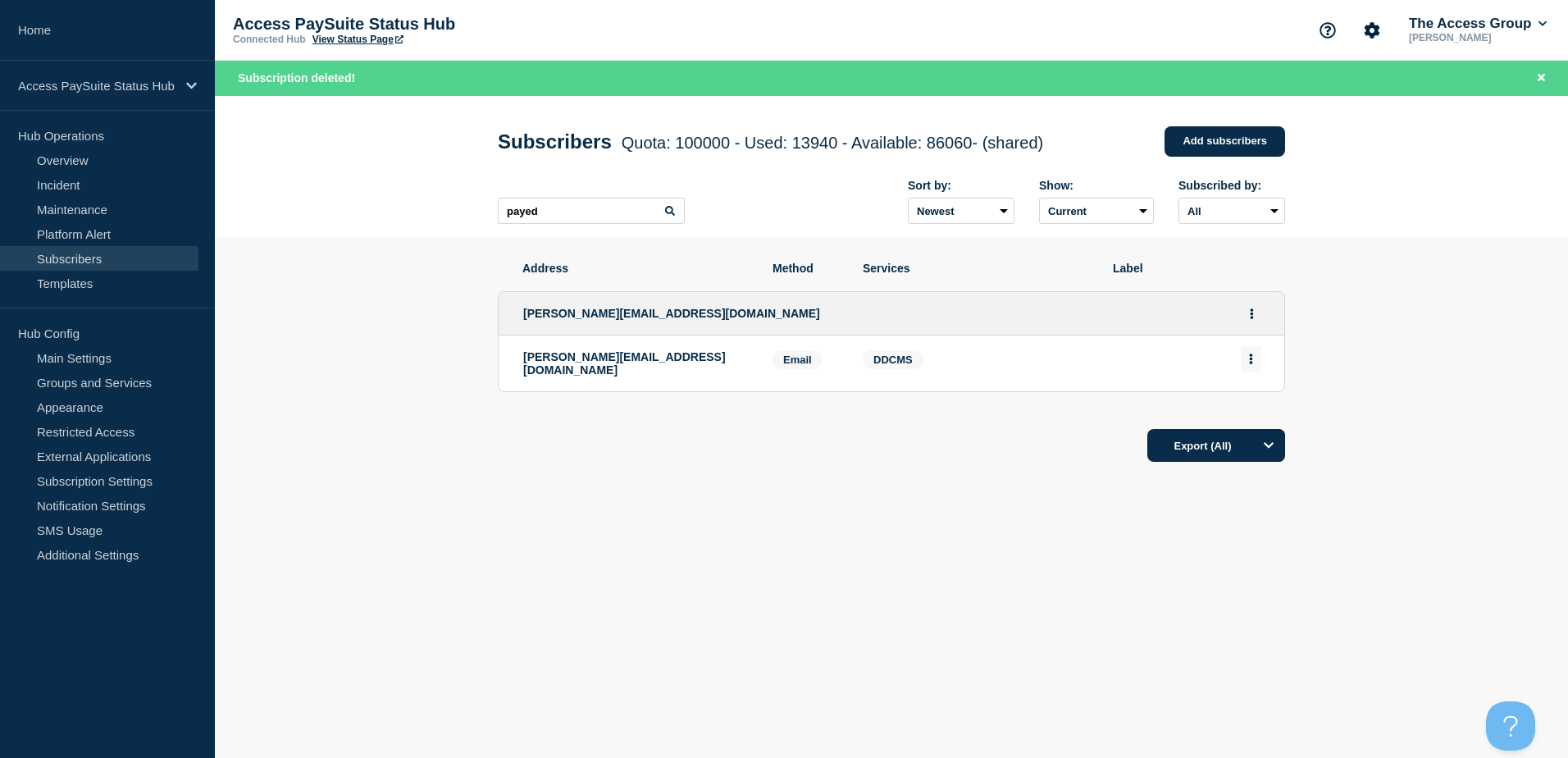
click at [1251, 365] on icon "Actions" at bounding box center [1251, 359] width 4 height 11
click at [1257, 412] on button "Delete" at bounding box center [1251, 405] width 31 height 12
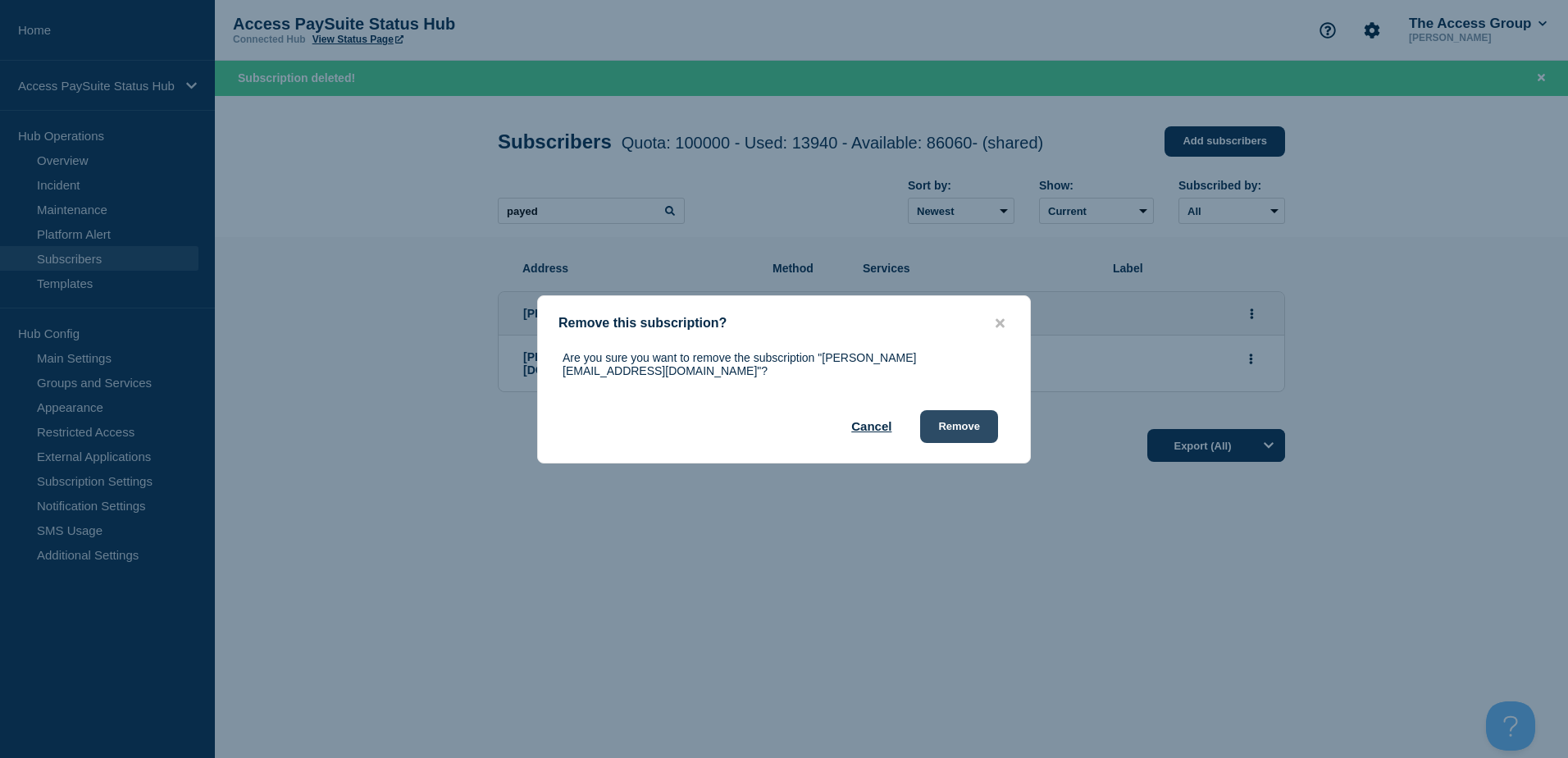
click at [963, 419] on button "Remove" at bounding box center [959, 426] width 78 height 33
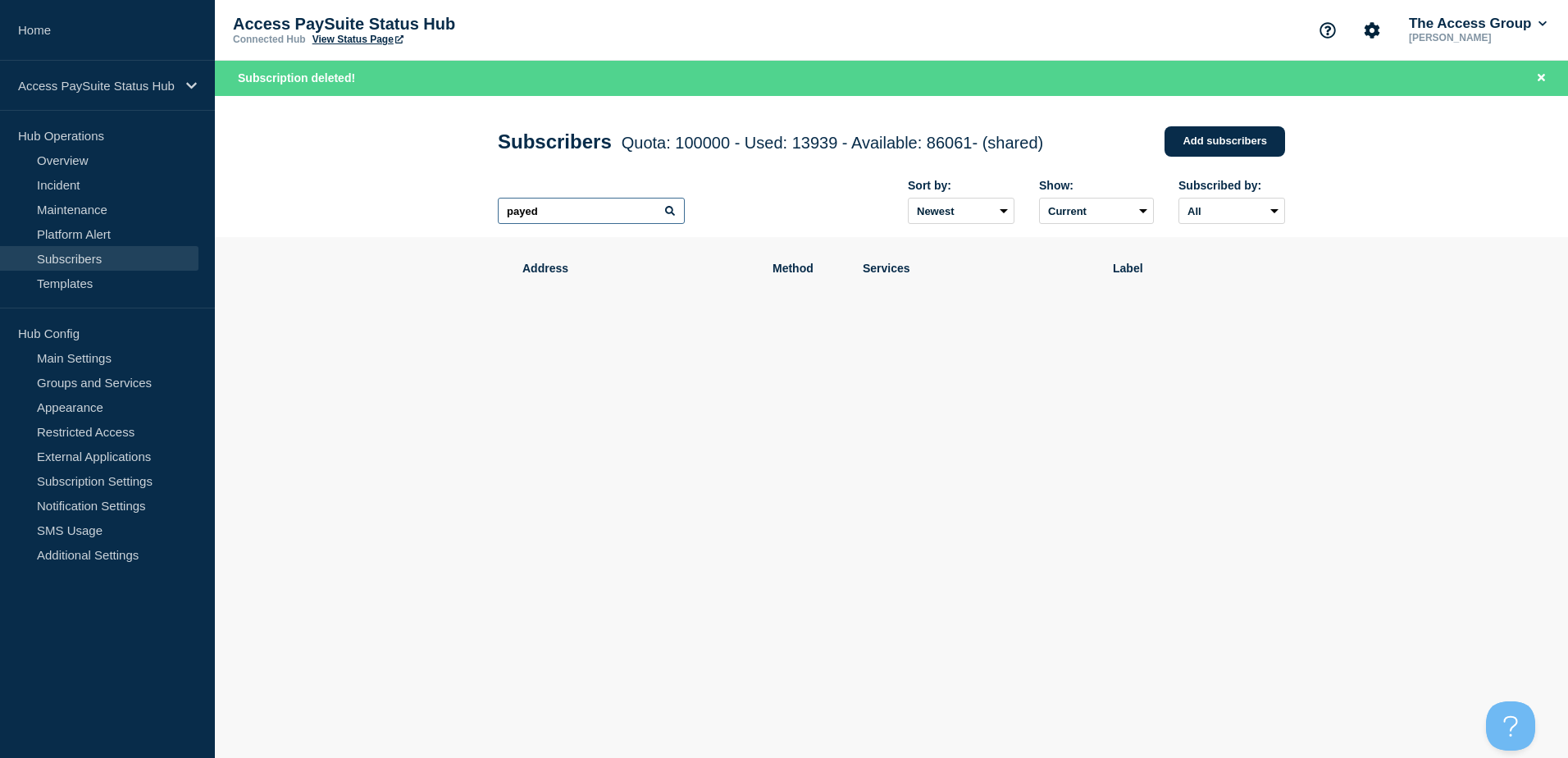
click at [577, 219] on input "payed" at bounding box center [591, 211] width 187 height 26
drag, startPoint x: 557, startPoint y: 215, endPoint x: 422, endPoint y: 210, distance: 135.1
click at [422, 210] on header "Subscribers Quota: 100000 - Used: 13939 - Available: 86061 - (shared) Quota Use…" at bounding box center [891, 166] width 1353 height 142
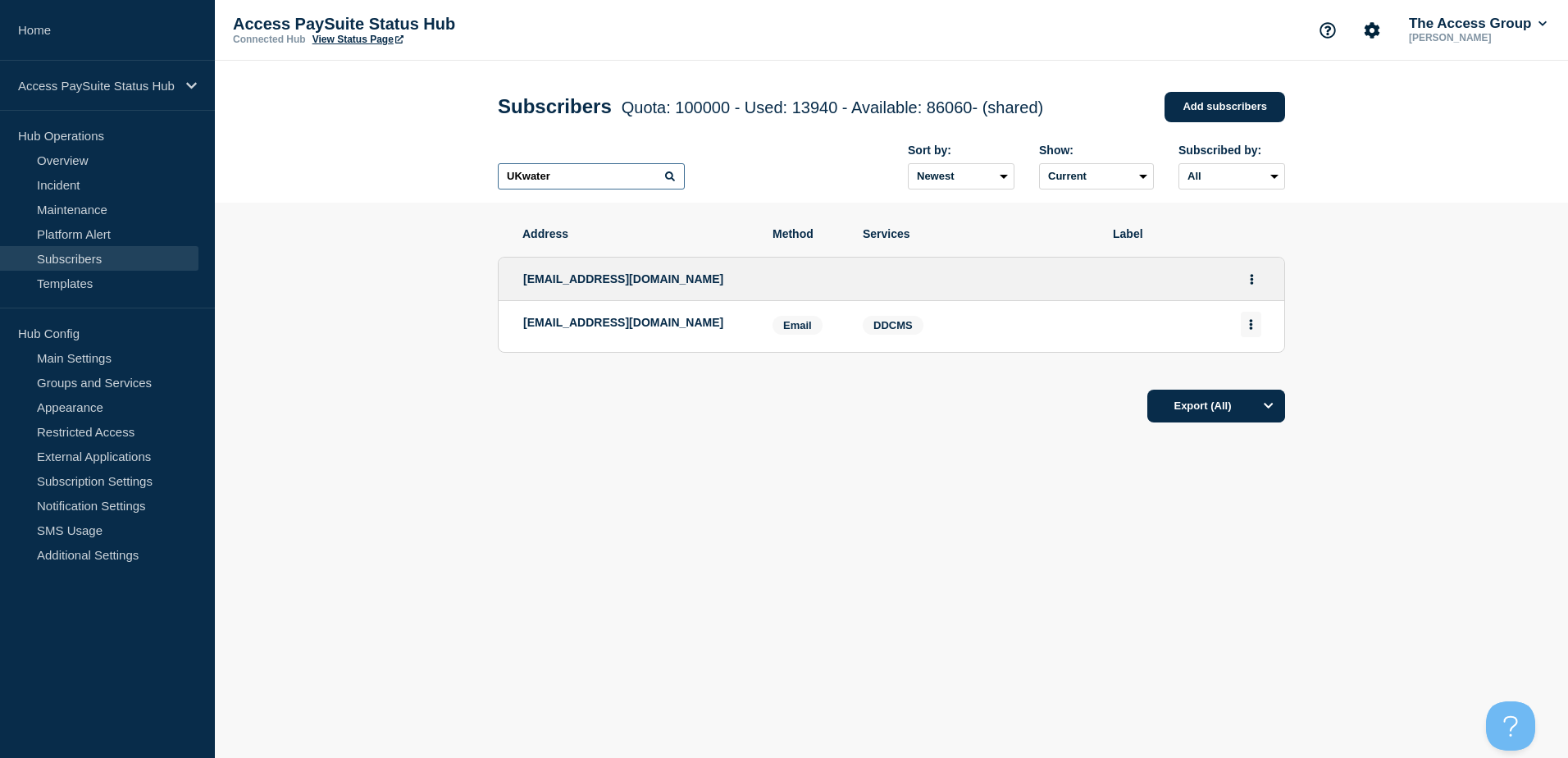
type input "UKwater"
click at [1247, 329] on button "Actions" at bounding box center [1251, 325] width 21 height 26
click at [1241, 377] on button "Delete" at bounding box center [1251, 371] width 31 height 12
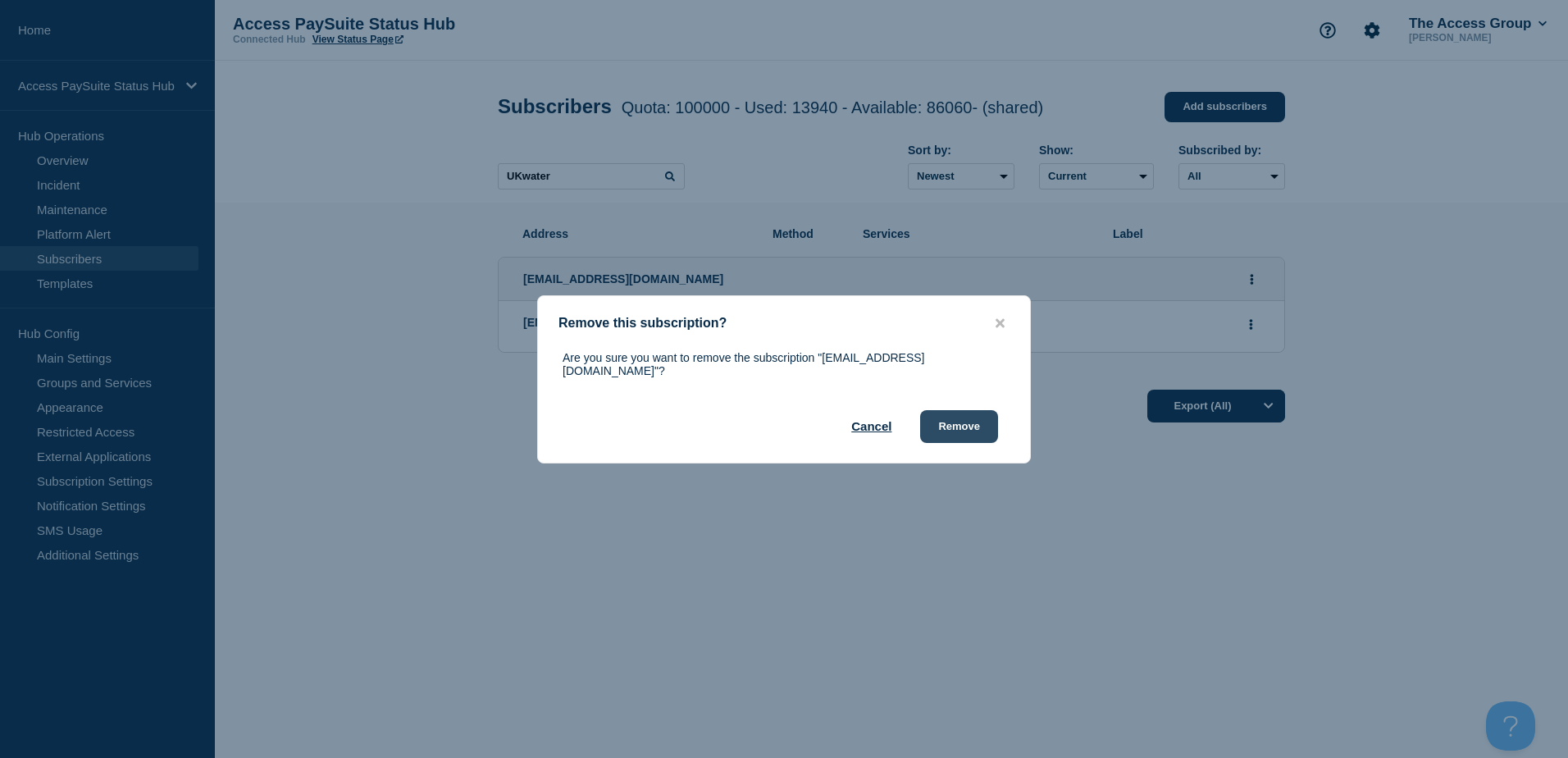
click at [964, 423] on button "Remove" at bounding box center [959, 426] width 78 height 33
